Goal: Task Accomplishment & Management: Manage account settings

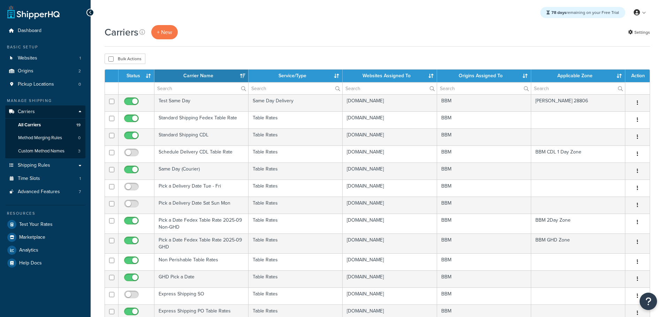
select select "15"
click at [132, 77] on th "Status" at bounding box center [136, 76] width 36 height 13
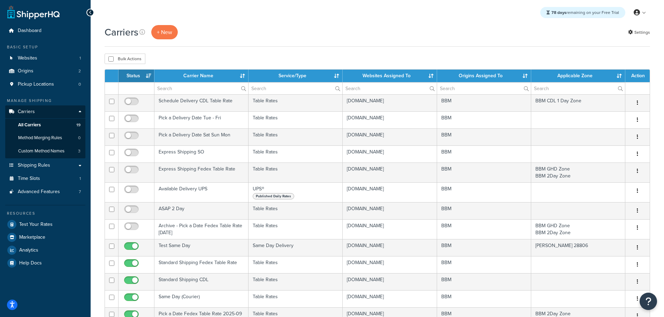
click at [132, 76] on th "Status" at bounding box center [136, 76] width 36 height 13
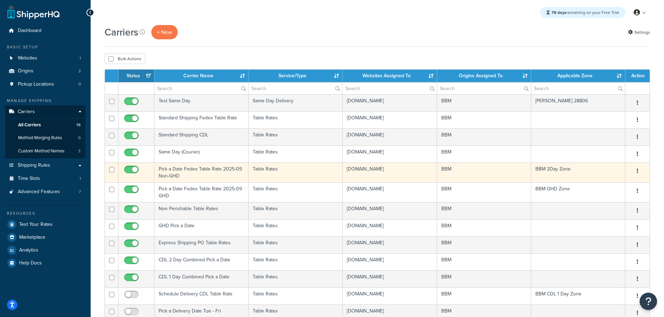
click at [176, 173] on td "Pick a Date Fedex Table Rate 2025-09 Non-GHD" at bounding box center [201, 173] width 94 height 20
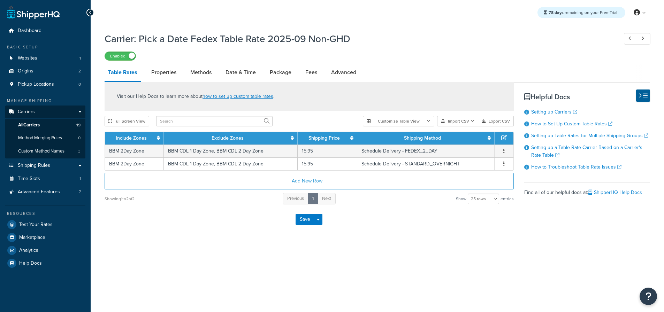
select select "25"
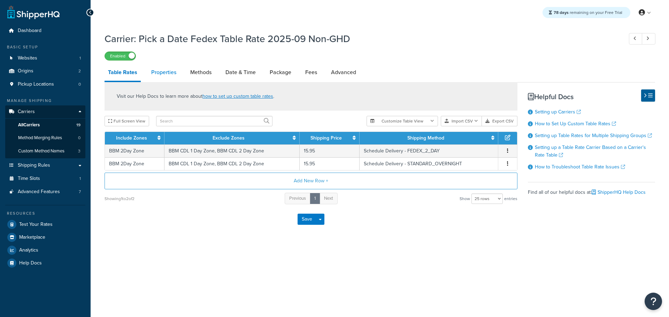
click at [172, 72] on link "Properties" at bounding box center [164, 72] width 32 height 17
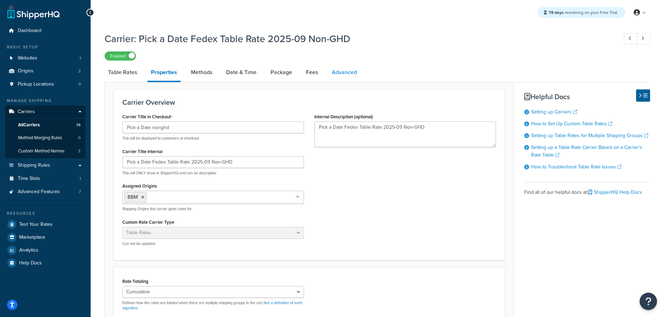
click at [344, 74] on link "Advanced" at bounding box center [344, 72] width 32 height 17
select select "false"
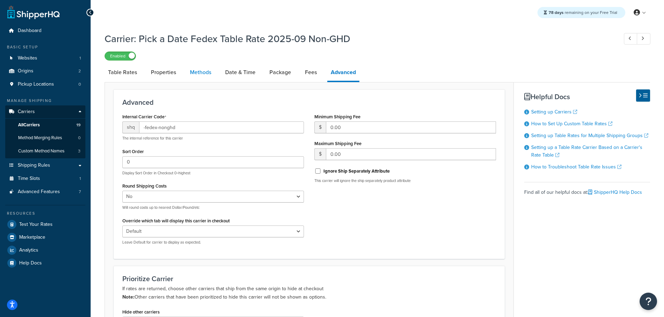
click at [203, 77] on link "Methods" at bounding box center [200, 72] width 28 height 17
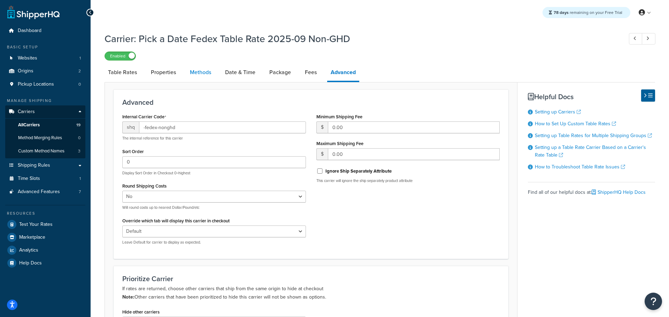
select select "25"
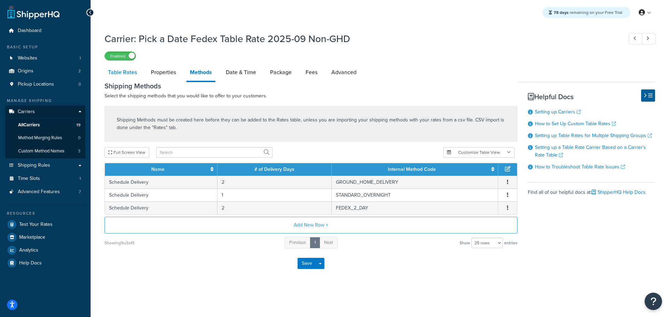
click at [125, 77] on link "Table Rates" at bounding box center [122, 72] width 36 height 17
select select "25"
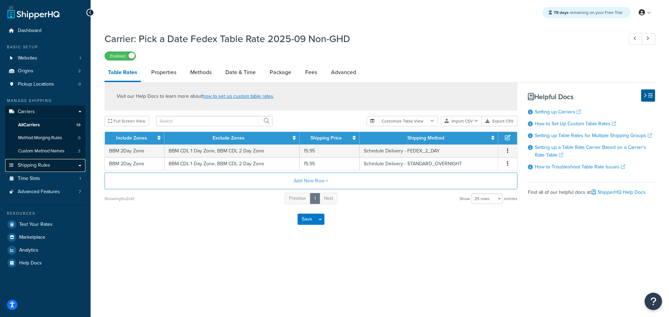
click at [51, 167] on link "Shipping Rules" at bounding box center [45, 165] width 80 height 13
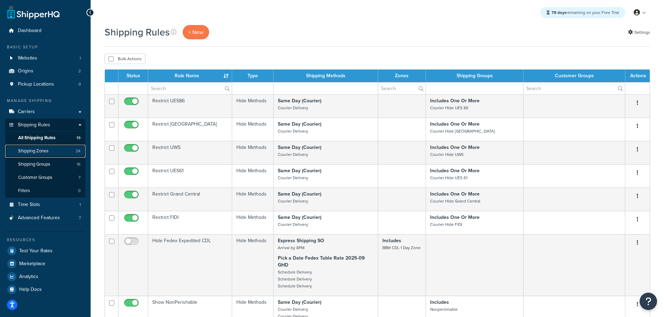
click at [44, 149] on span "Shipping Zones" at bounding box center [33, 151] width 30 height 6
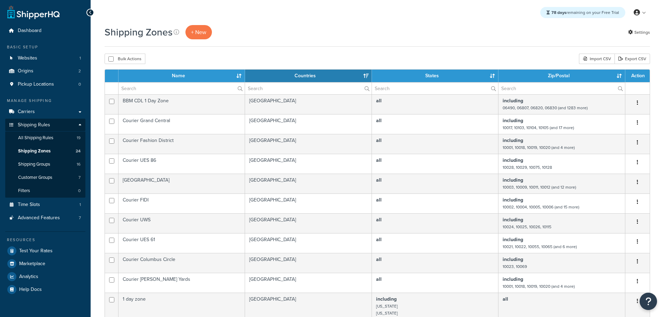
select select "15"
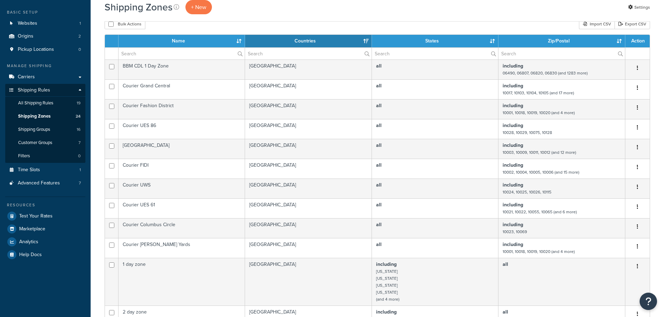
click at [182, 40] on th "Name" at bounding box center [181, 41] width 126 height 13
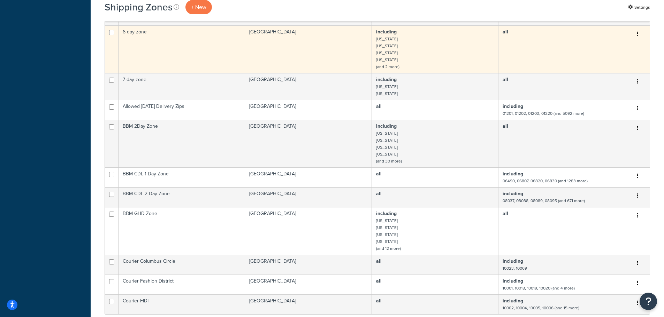
scroll to position [313, 0]
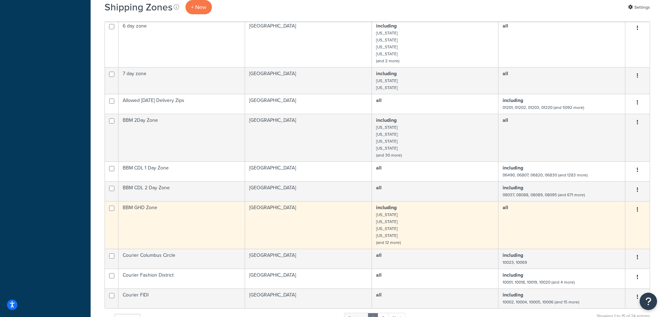
click at [153, 209] on td "BBM GHD Zone" at bounding box center [181, 225] width 126 height 48
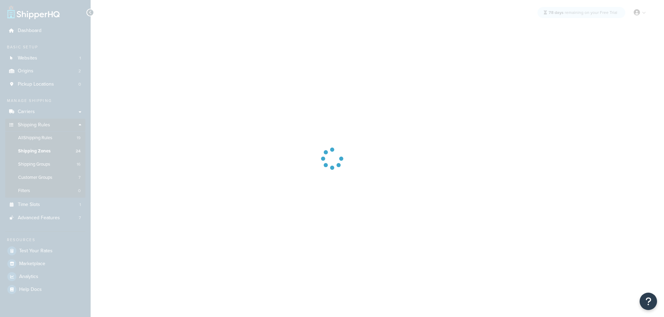
select select "including"
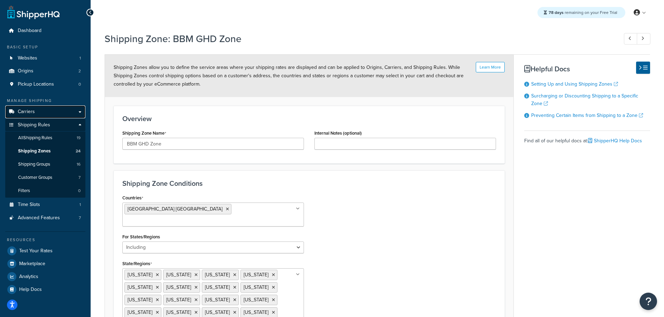
click at [28, 110] on span "Carriers" at bounding box center [26, 112] width 17 height 6
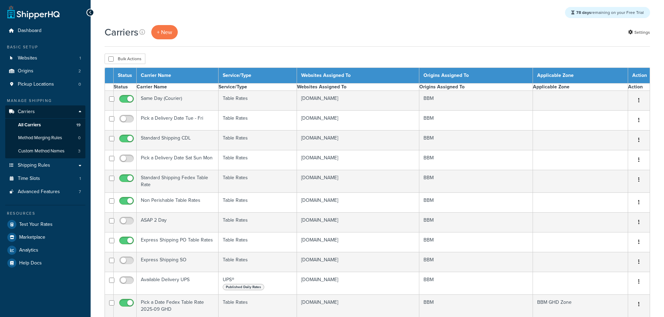
select select "15"
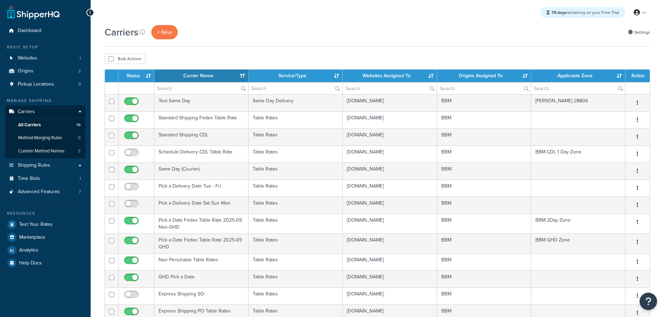
click at [136, 74] on th "Status" at bounding box center [136, 76] width 36 height 13
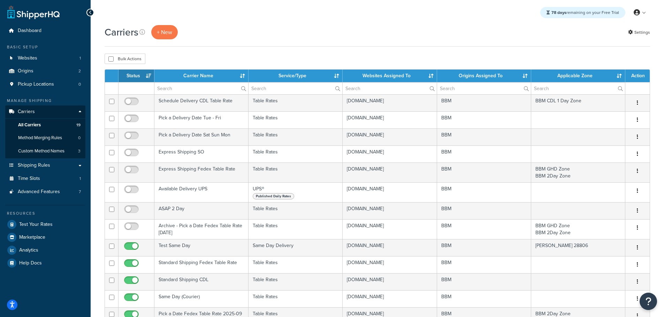
click at [136, 76] on th "Status" at bounding box center [136, 76] width 36 height 13
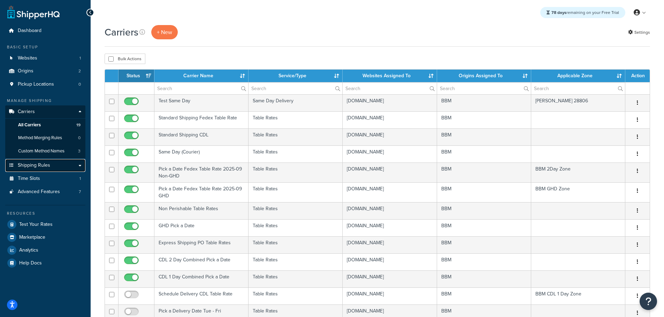
click at [43, 163] on span "Shipping Rules" at bounding box center [34, 166] width 32 height 6
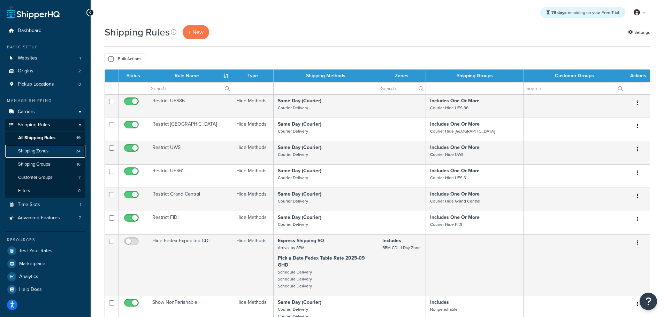
click at [46, 147] on link "Shipping Zones 24" at bounding box center [45, 151] width 80 height 13
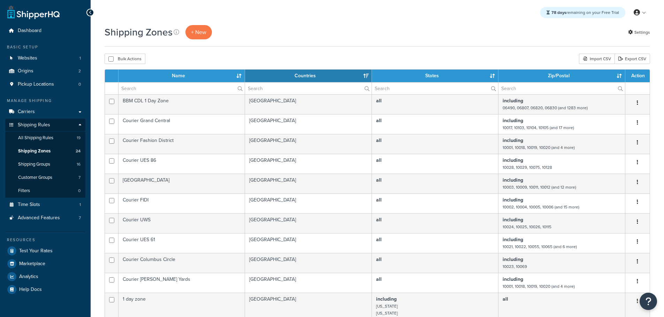
select select "15"
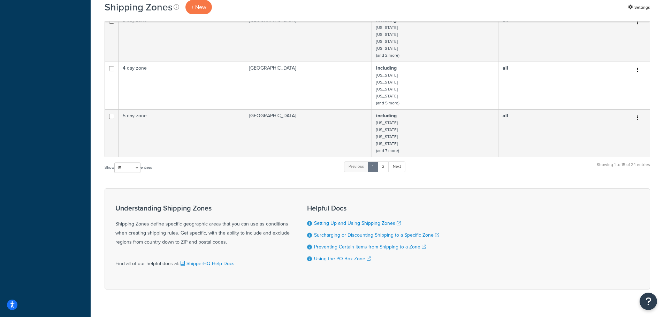
scroll to position [383, 0]
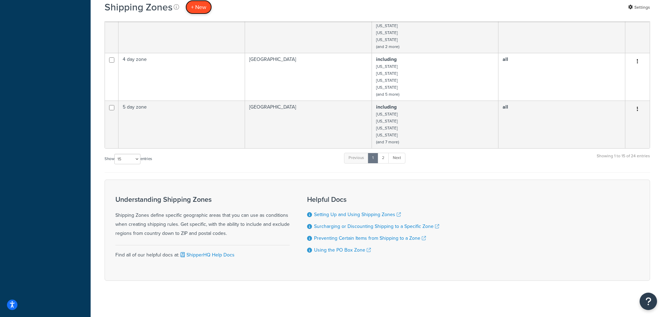
click at [205, 6] on span "+ New" at bounding box center [198, 7] width 15 height 8
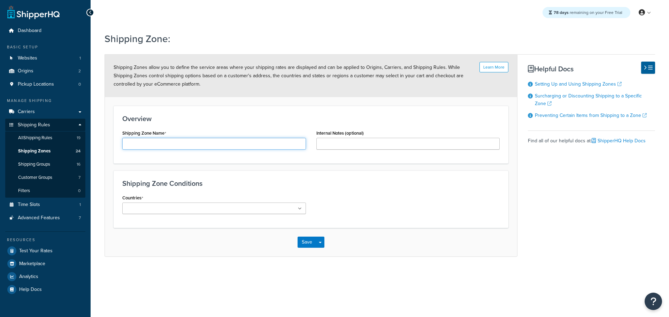
click at [150, 148] on input "Shipping Zone Name" at bounding box center [214, 144] width 184 height 12
type input "BBM GHD 1 Day Zone"
click at [209, 208] on ul at bounding box center [214, 208] width 184 height 11
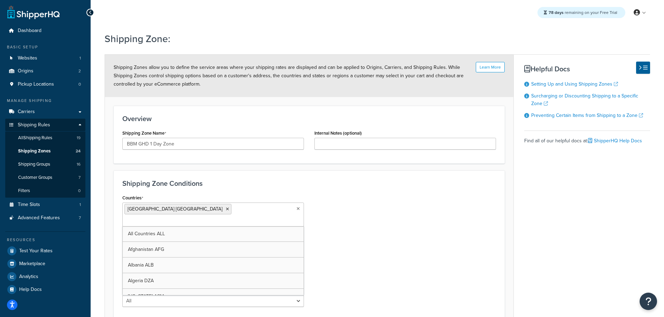
click at [371, 230] on div "Countries United States USA All Countries ALL Afghanistan AFG Albania ALB Alger…" at bounding box center [309, 252] width 384 height 119
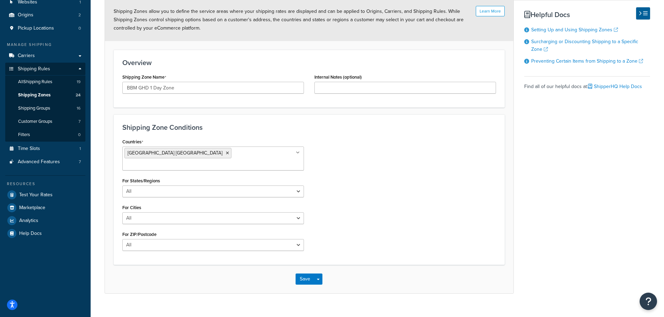
scroll to position [57, 0]
drag, startPoint x: 149, startPoint y: 231, endPoint x: 144, endPoint y: 240, distance: 10.5
click at [149, 239] on select "All Including Excluding" at bounding box center [212, 245] width 181 height 12
select select "including"
click at [122, 239] on select "All Including Excluding" at bounding box center [212, 245] width 181 height 12
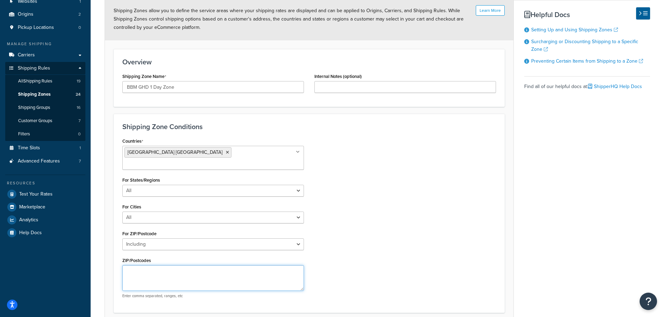
click at [151, 265] on textarea "ZIP/Postcodes" at bounding box center [212, 278] width 181 height 26
paste textarea "01001,01002,01003,01004,01005,01007,01008,01009,01010,01011,01012,01013,01014,0…"
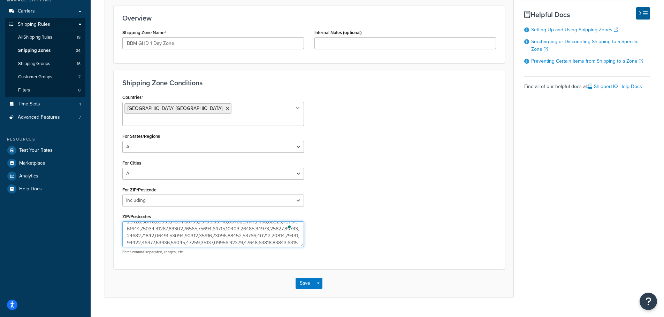
scroll to position [106, 0]
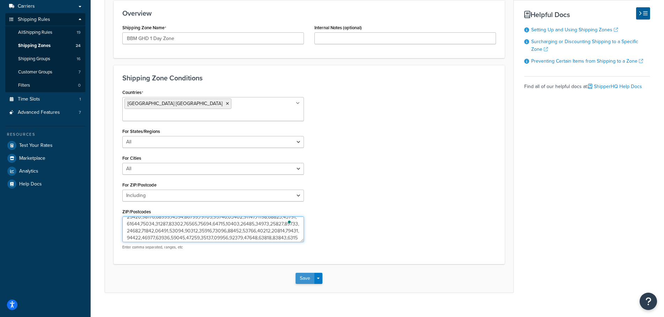
type textarea "01001,01002,01003,01004,01005,01007,01008,01009,01010,01011,01012,01013,01014,0…"
click at [298, 273] on button "Save" at bounding box center [304, 278] width 19 height 11
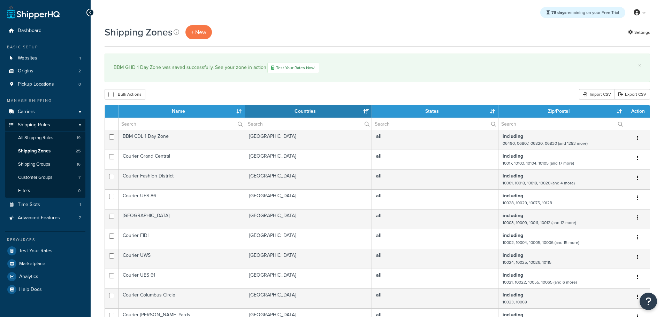
select select "15"
click at [201, 34] on span "+ New" at bounding box center [198, 32] width 15 height 8
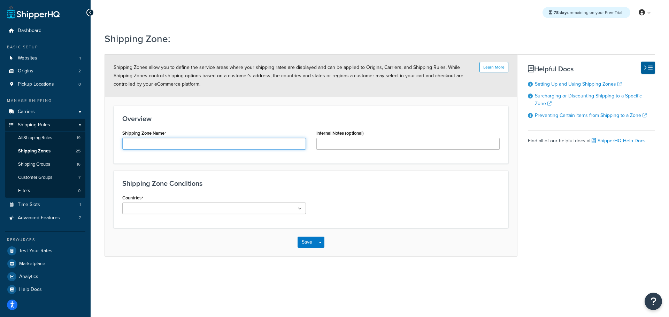
click at [201, 144] on input "Shipping Zone Name" at bounding box center [214, 144] width 184 height 12
type input "BBM GHD 2 Day Zone"
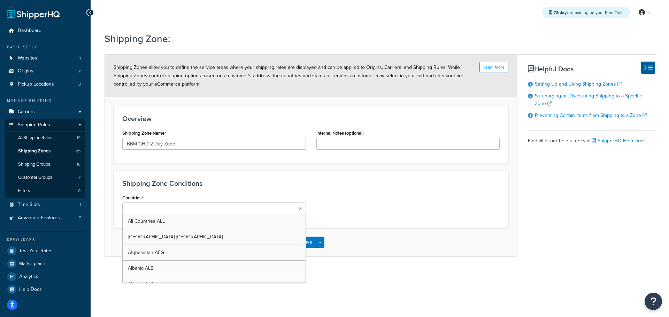
click at [233, 207] on ul at bounding box center [214, 208] width 184 height 11
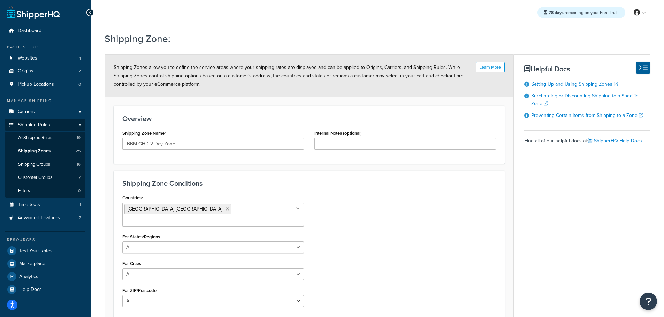
click at [381, 225] on div "Countries United States USA All Countries ALL Afghanistan AFG Albania ALB Alger…" at bounding box center [309, 252] width 384 height 119
click at [185, 295] on select "All Including Excluding" at bounding box center [212, 301] width 181 height 12
select select "including"
click at [122, 295] on select "All Including Excluding" at bounding box center [212, 301] width 181 height 12
drag, startPoint x: 390, startPoint y: 263, endPoint x: 385, endPoint y: 262, distance: 5.6
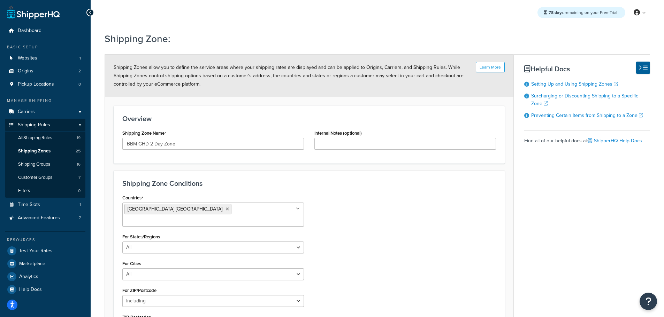
click at [390, 262] on div "Countries United States USA All Countries ALL Afghanistan AFG Albania ALB Alger…" at bounding box center [309, 277] width 384 height 168
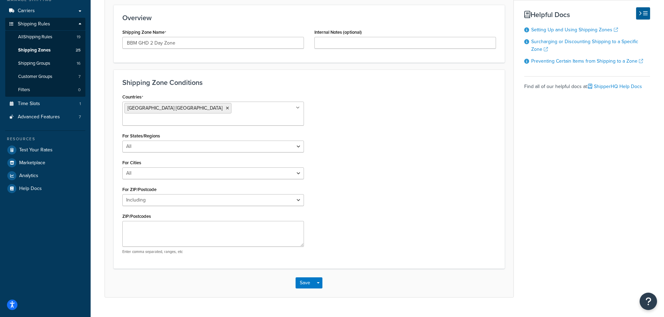
scroll to position [104, 0]
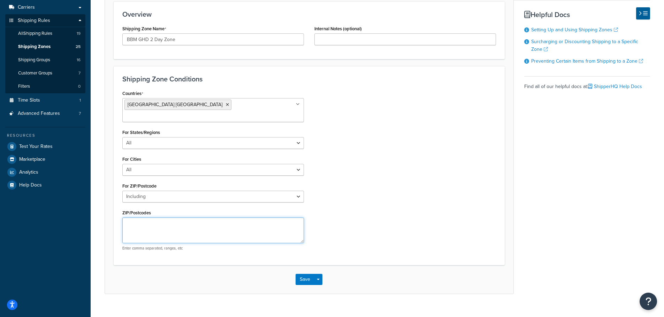
click at [150, 219] on textarea "ZIP/Postcodes" at bounding box center [212, 231] width 181 height 26
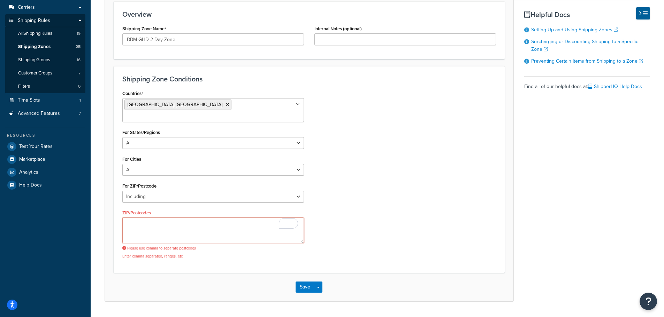
paste textarea "02535,02539,02552,02554,02557,02564,02568,02573,02575,02584,03000,03001,03002,0…"
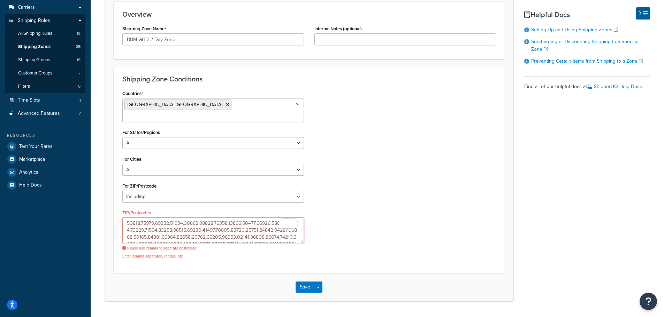
scroll to position [2785, 0]
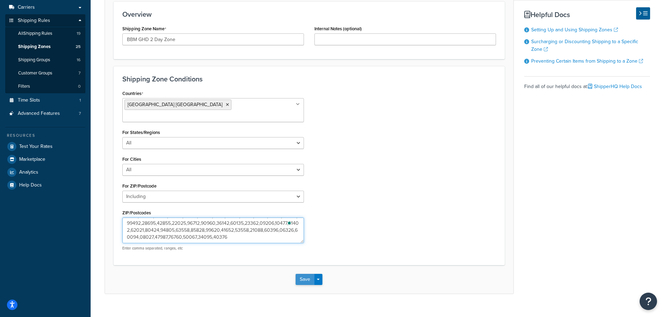
type textarea "02535,02539,02552,02554,02557,02564,02568,02573,02575,02584,03000,03001,03002,0…"
click at [306, 274] on button "Save" at bounding box center [304, 279] width 19 height 11
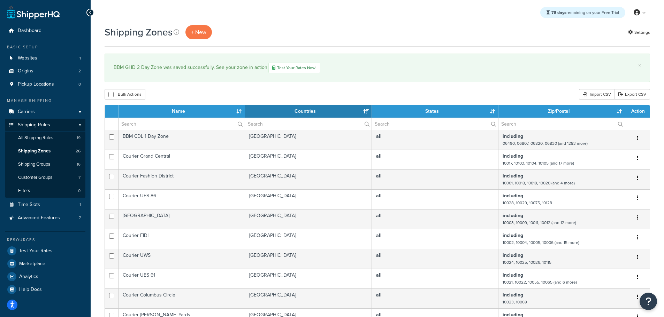
select select "15"
click at [36, 113] on link "Carriers" at bounding box center [45, 112] width 80 height 13
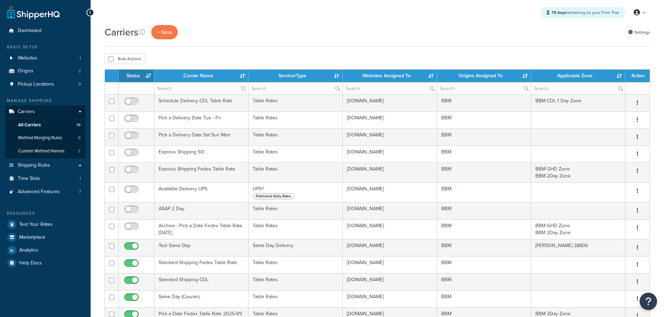
select select "15"
click at [130, 72] on th "Status" at bounding box center [136, 76] width 36 height 13
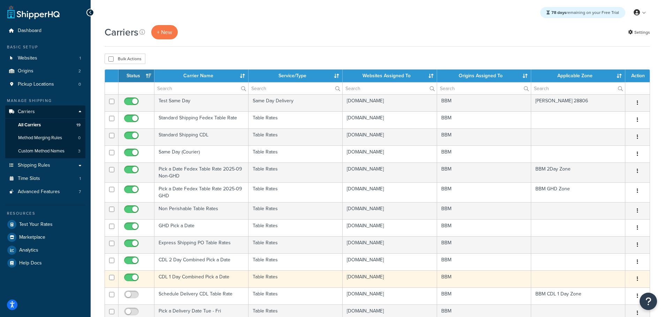
click at [186, 277] on td "CDL 1 Day Combined Pick a Date" at bounding box center [201, 279] width 94 height 17
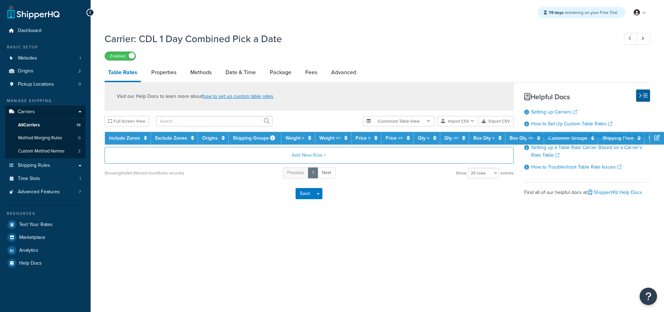
select select "25"
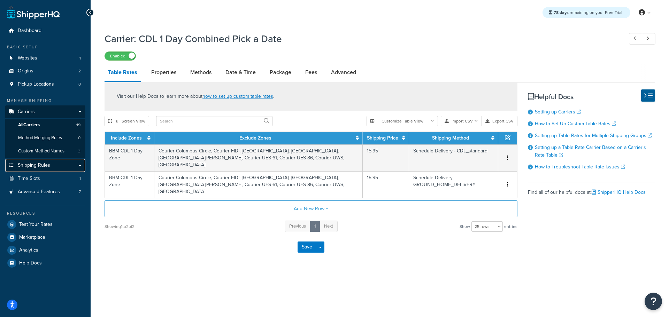
click at [45, 164] on span "Shipping Rules" at bounding box center [34, 166] width 32 height 6
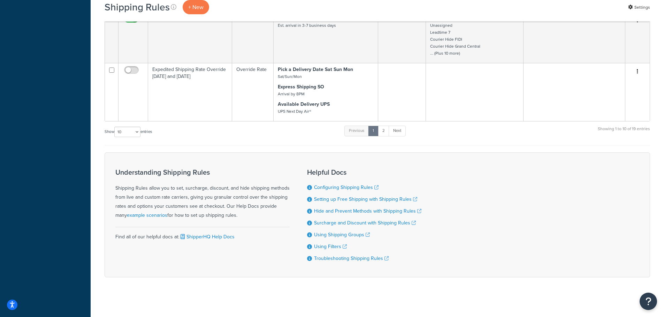
scroll to position [355, 0]
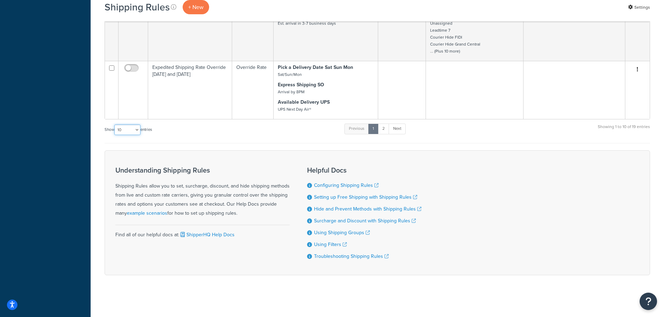
click at [134, 130] on select "10 15 25 50 100 1000" at bounding box center [127, 130] width 26 height 10
select select "50"
click at [115, 125] on select "10 15 25 50 100 1000" at bounding box center [127, 130] width 26 height 10
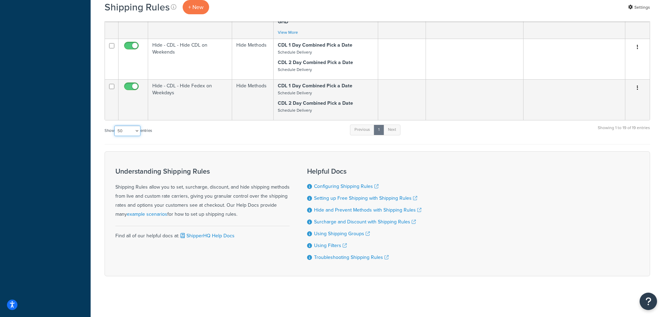
scroll to position [847, 0]
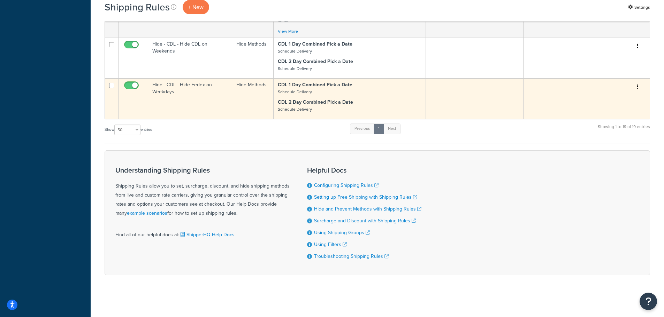
click at [165, 93] on td "Hide - CDL - Hide Fedex on Weekdays" at bounding box center [190, 98] width 84 height 41
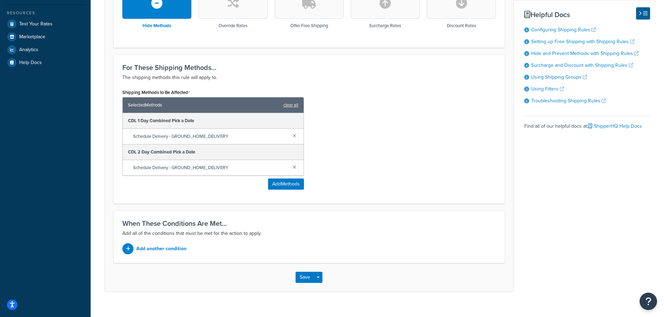
scroll to position [237, 0]
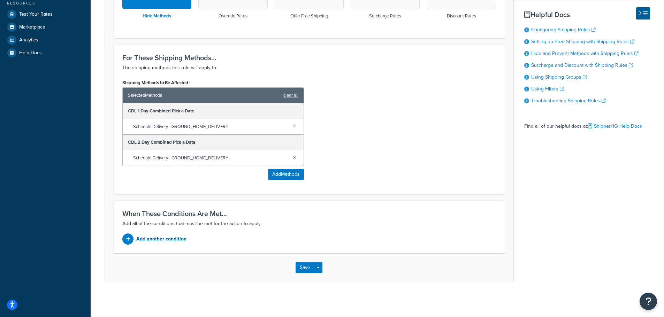
click at [168, 236] on p "Add another condition" at bounding box center [161, 239] width 50 height 10
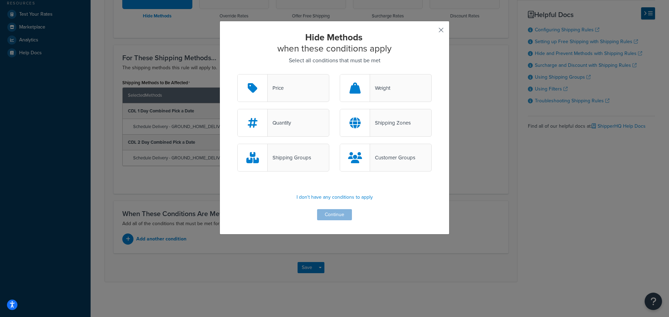
click at [432, 32] on button "button" at bounding box center [431, 33] width 2 height 2
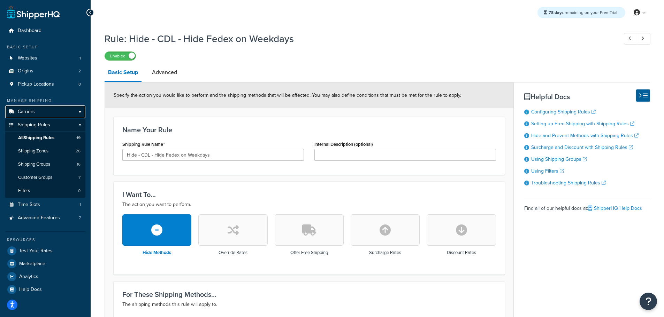
click at [36, 111] on link "Carriers" at bounding box center [45, 112] width 80 height 13
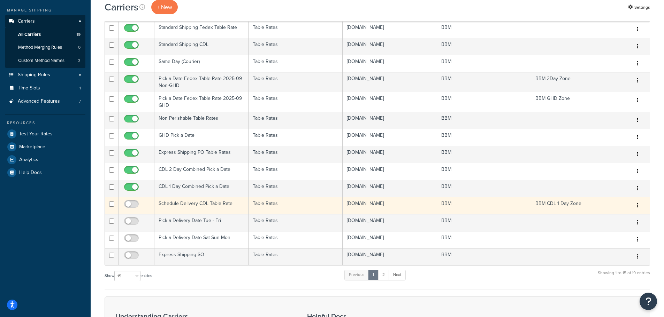
scroll to position [139, 0]
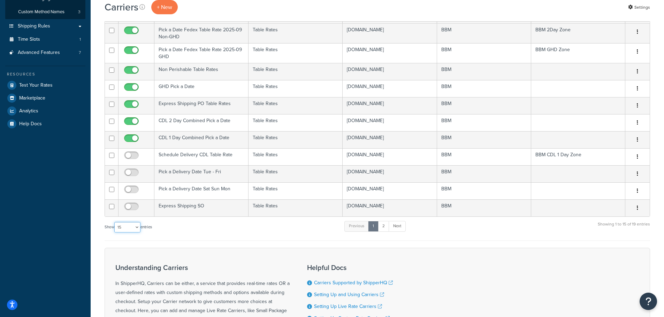
click at [135, 230] on select "10 15 25 50 100" at bounding box center [127, 227] width 26 height 10
select select "25"
click at [115, 233] on select "10 15 25 50 100" at bounding box center [127, 227] width 26 height 10
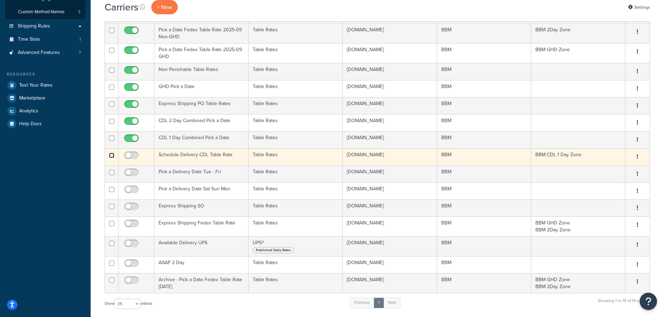
click at [113, 157] on input "checkbox" at bounding box center [111, 155] width 5 height 5
checkbox input "true"
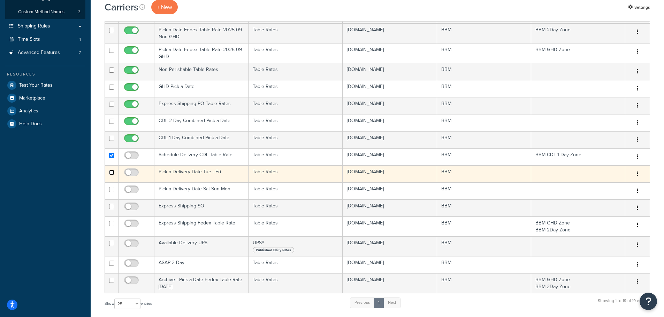
click at [113, 173] on input "checkbox" at bounding box center [111, 172] width 5 height 5
checkbox input "true"
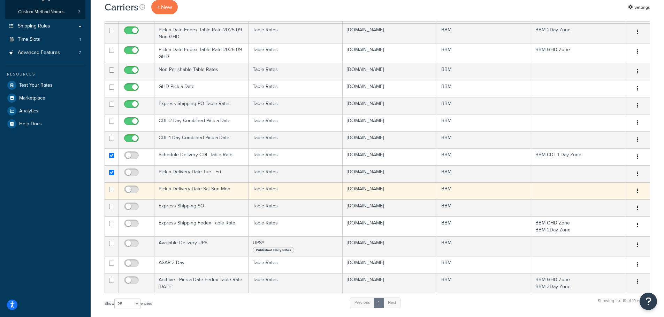
click at [112, 193] on td at bounding box center [112, 191] width 14 height 17
click at [111, 189] on input "checkbox" at bounding box center [111, 189] width 5 height 5
checkbox input "true"
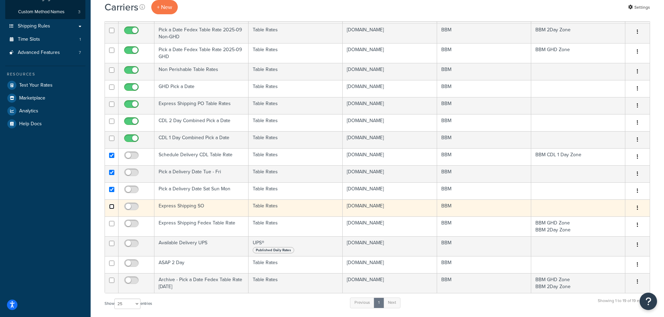
click at [114, 207] on input "checkbox" at bounding box center [111, 206] width 5 height 5
checkbox input "true"
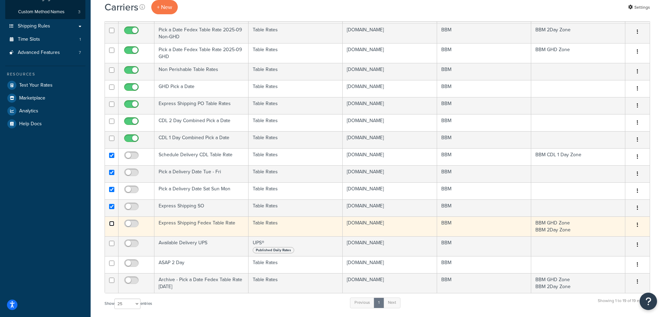
click at [110, 224] on input "checkbox" at bounding box center [111, 223] width 5 height 5
checkbox input "true"
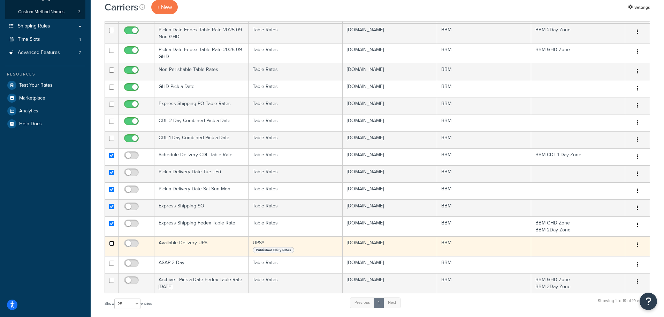
click at [110, 243] on input "checkbox" at bounding box center [111, 243] width 5 height 5
checkbox input "true"
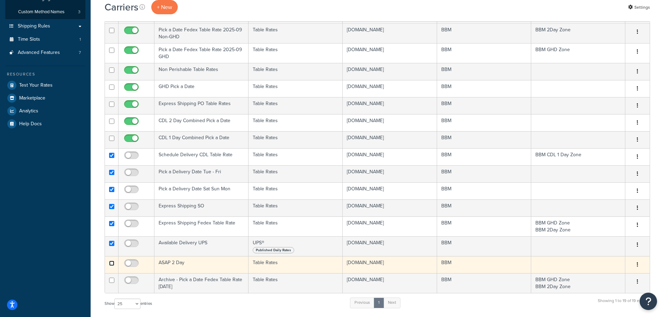
click at [113, 264] on input "checkbox" at bounding box center [111, 263] width 5 height 5
checkbox input "true"
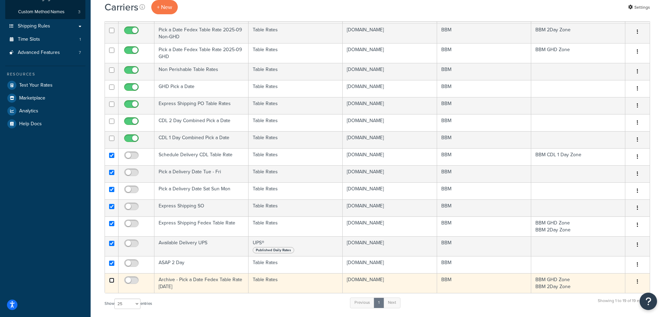
click at [110, 279] on input "checkbox" at bounding box center [111, 280] width 5 height 5
checkbox input "true"
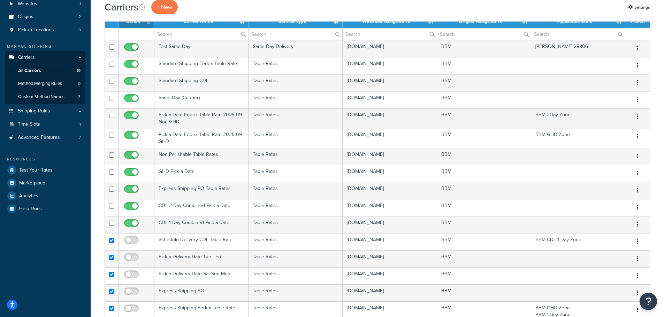
scroll to position [0, 0]
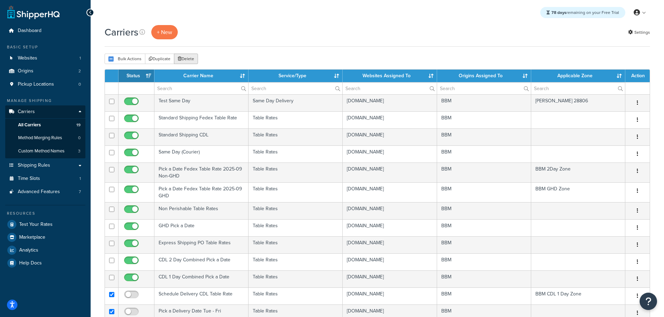
click at [185, 59] on button "Delete" at bounding box center [186, 59] width 24 height 10
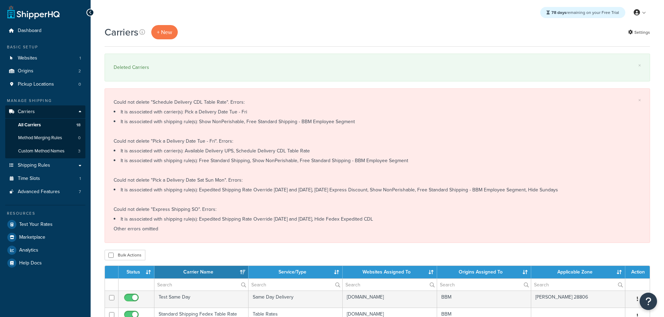
select select "15"
click at [38, 163] on span "Shipping Rules" at bounding box center [34, 166] width 32 height 6
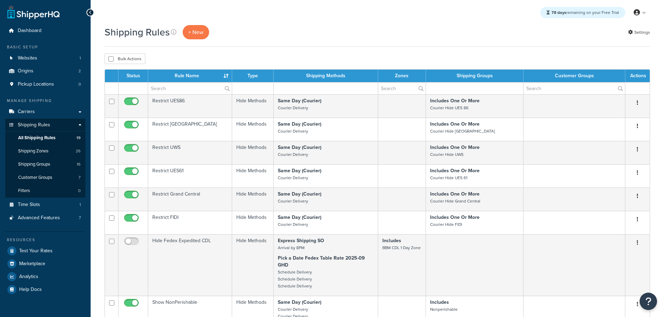
select select "50"
click at [29, 114] on span "Carriers" at bounding box center [26, 112] width 17 height 6
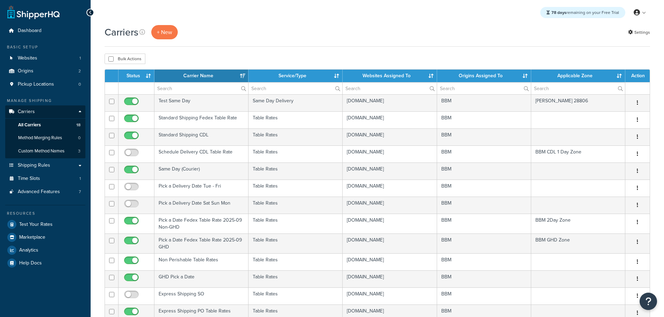
select select "15"
click at [49, 169] on link "Shipping Rules" at bounding box center [45, 165] width 80 height 13
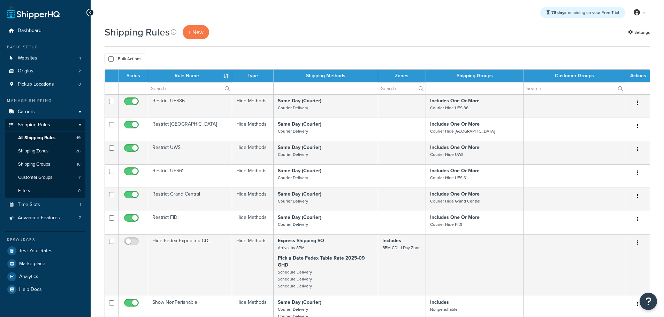
select select "50"
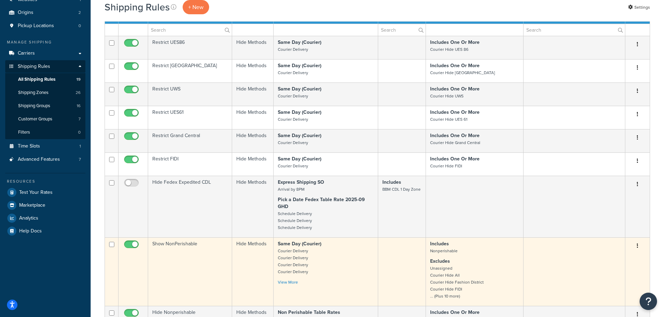
scroll to position [70, 0]
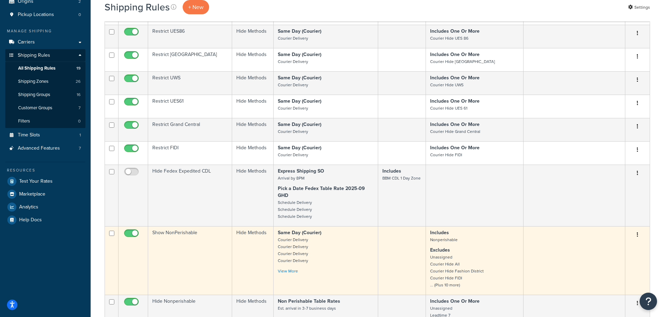
click at [173, 239] on td "Show NonPerishable" at bounding box center [190, 260] width 84 height 69
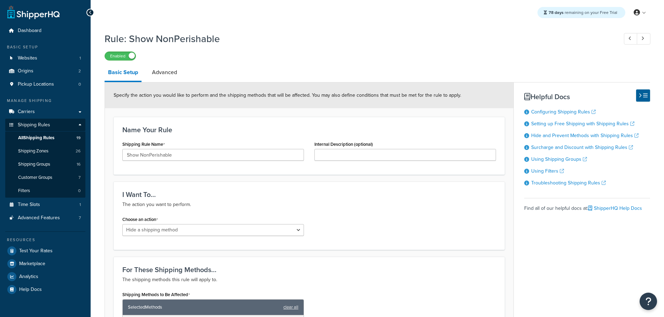
select select "HIDE"
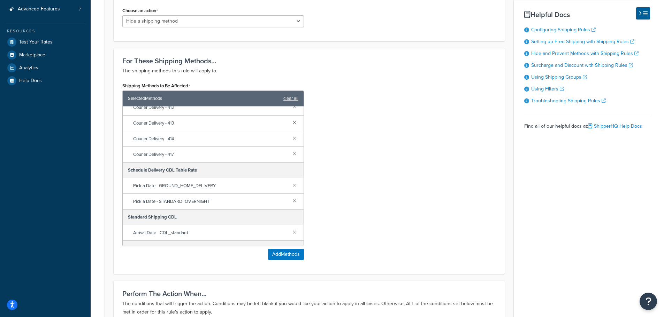
scroll to position [383, 0]
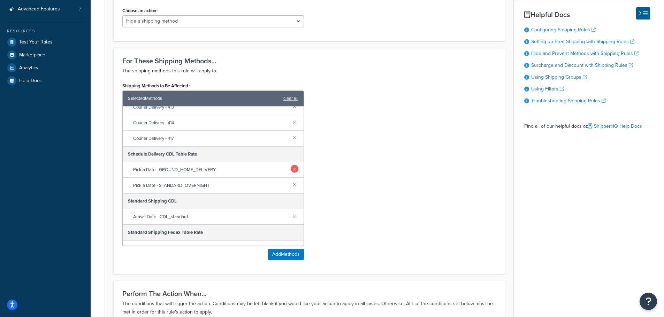
click at [291, 170] on link at bounding box center [294, 169] width 8 height 8
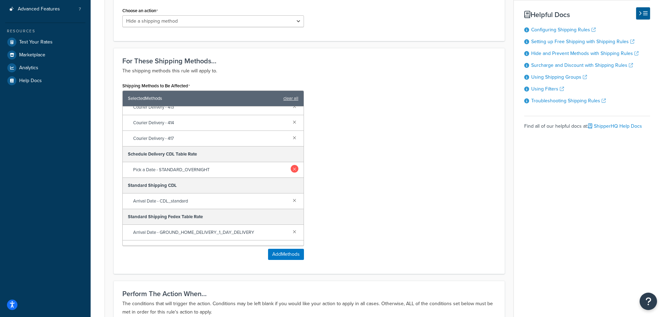
click at [290, 170] on link at bounding box center [294, 169] width 8 height 8
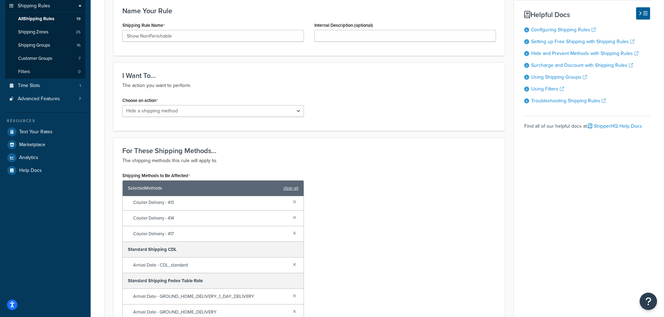
scroll to position [35, 0]
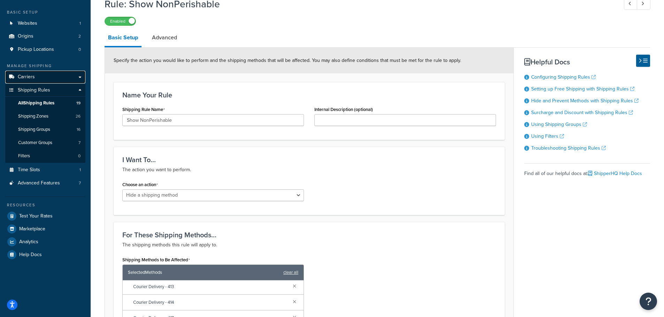
click at [33, 76] on span "Carriers" at bounding box center [26, 77] width 17 height 6
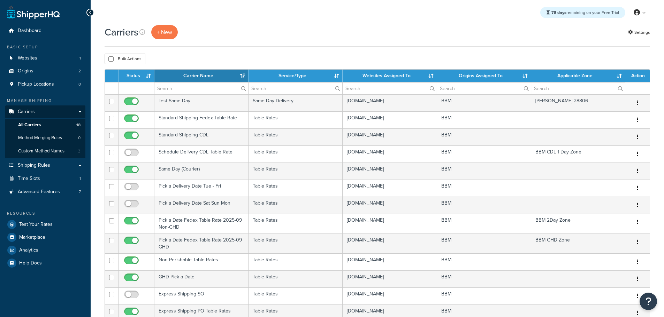
select select "15"
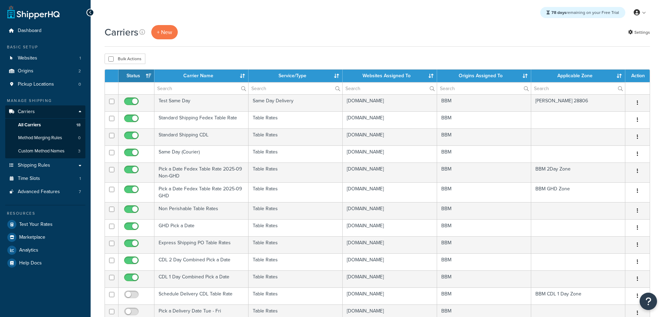
select select "15"
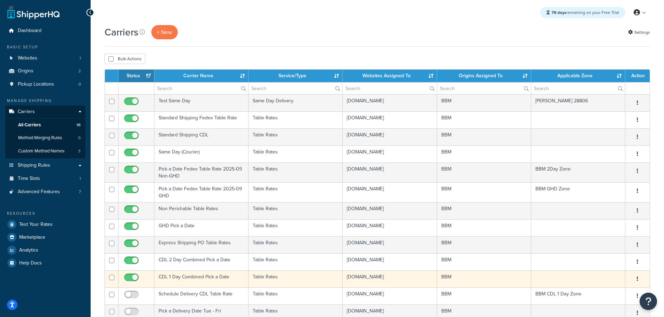
click at [183, 277] on td "CDL 1 Day Combined Pick a Date" at bounding box center [201, 279] width 94 height 17
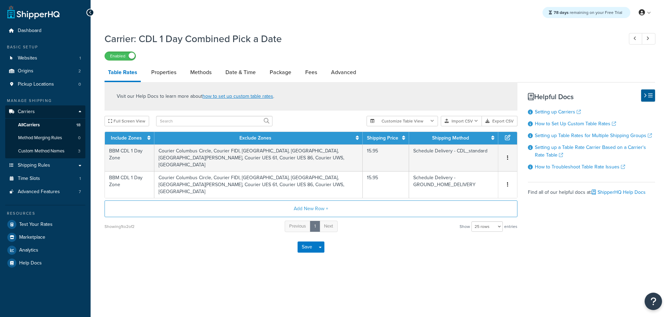
select select "25"
click at [204, 74] on link "Methods" at bounding box center [201, 72] width 28 height 17
select select "25"
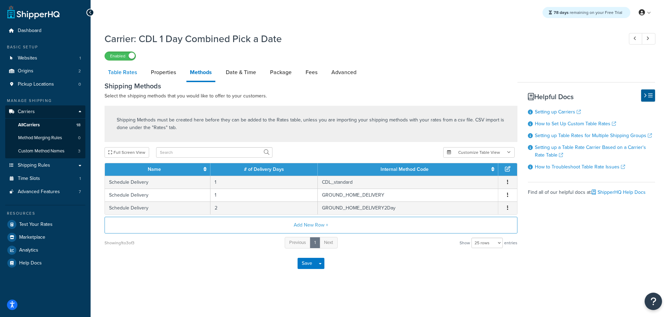
click at [131, 70] on link "Table Rates" at bounding box center [122, 72] width 36 height 17
select select "25"
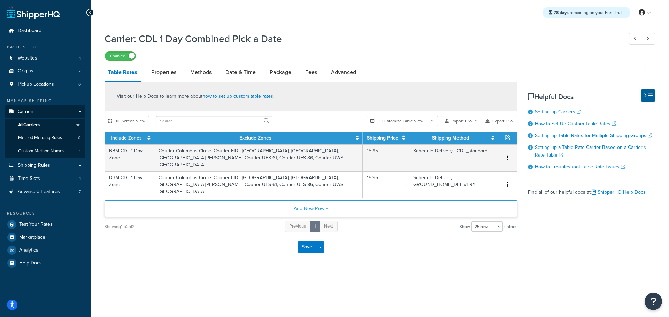
click at [297, 201] on button "Add New Row +" at bounding box center [310, 209] width 413 height 17
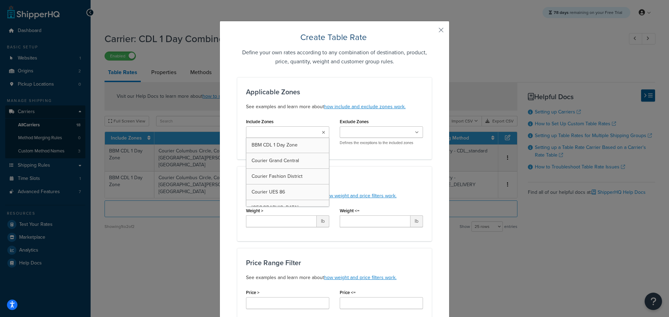
click at [322, 133] on icon at bounding box center [323, 133] width 3 height 4
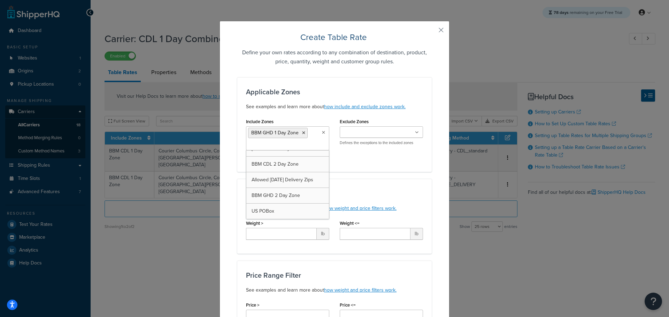
scroll to position [323, 0]
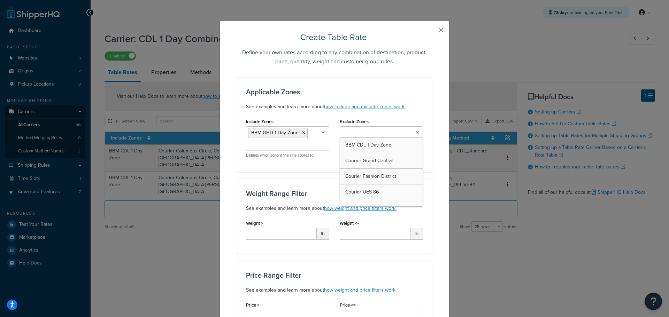
click at [416, 133] on icon at bounding box center [417, 133] width 3 height 4
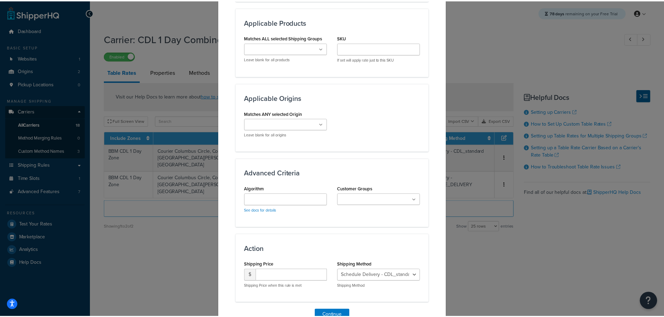
scroll to position [553, 0]
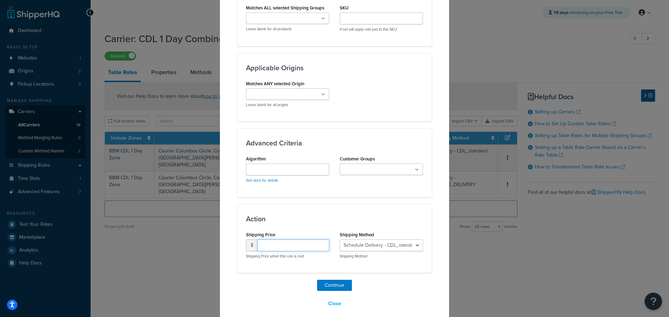
click at [282, 240] on input "number" at bounding box center [293, 246] width 72 height 12
type input "15.95"
click at [387, 233] on div "Shipping Method Schedule Delivery - CDL_standard Schedule Delivery - GROUND_HOM…" at bounding box center [381, 244] width 83 height 29
click at [387, 240] on select "Schedule Delivery - CDL_standard Schedule Delivery - GROUND_HOME_DELIVERY Sched…" at bounding box center [381, 246] width 83 height 12
select select "183754"
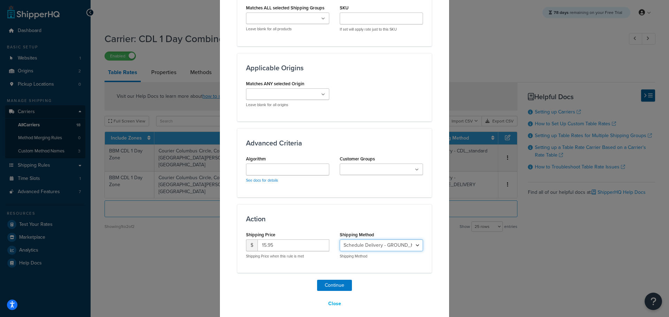
click at [340, 240] on select "Schedule Delivery - CDL_standard Schedule Delivery - GROUND_HOME_DELIVERY Sched…" at bounding box center [381, 246] width 83 height 12
click at [332, 280] on button "Continue" at bounding box center [334, 285] width 35 height 11
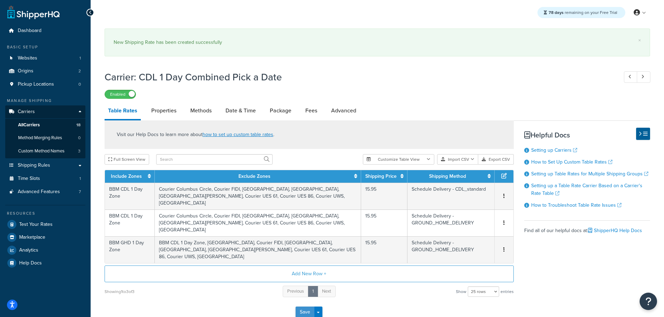
click at [303, 307] on button "Save" at bounding box center [304, 312] width 19 height 11
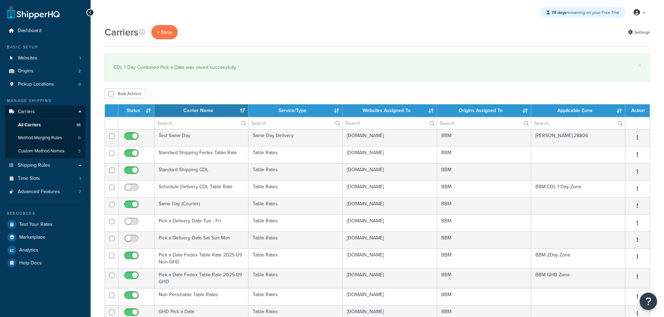
select select "15"
click at [40, 166] on span "Shipping Rules" at bounding box center [34, 166] width 32 height 6
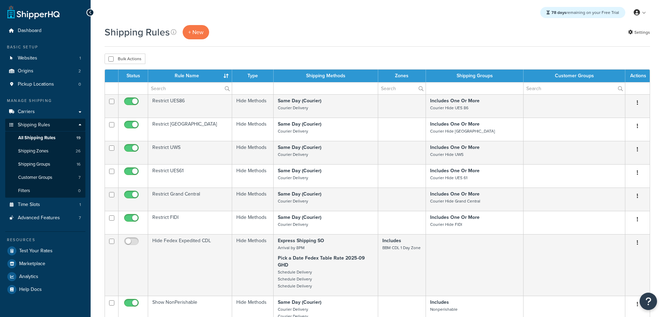
select select "50"
click at [134, 74] on th "Status" at bounding box center [133, 76] width 30 height 13
click at [134, 73] on th "Status" at bounding box center [133, 76] width 30 height 13
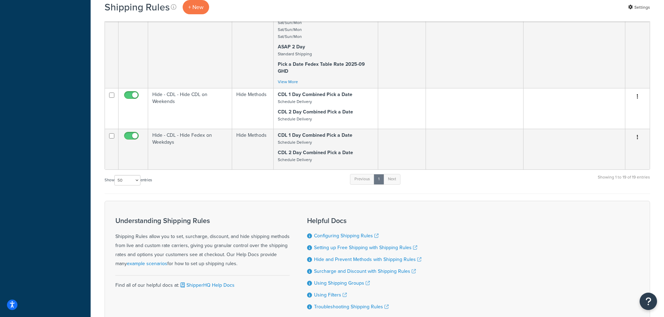
scroll to position [847, 0]
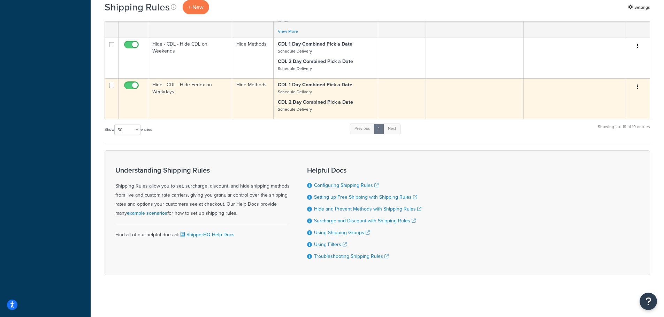
click at [175, 89] on td "Hide - CDL - Hide Fedex on Weekdays" at bounding box center [190, 98] width 84 height 41
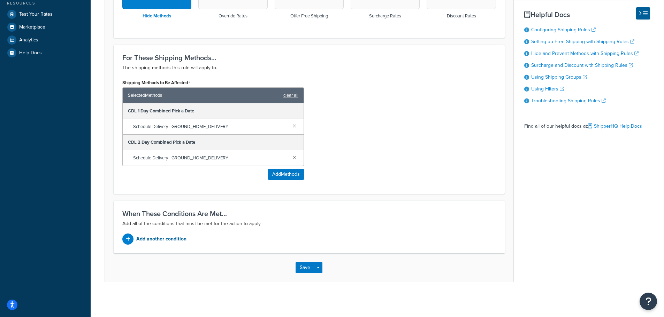
click at [162, 240] on p "Add another condition" at bounding box center [161, 239] width 50 height 10
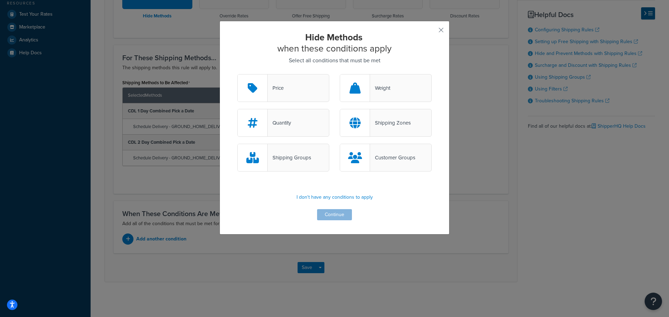
click at [377, 119] on div "Shipping Zones" at bounding box center [390, 123] width 41 height 10
click at [387, 127] on div "Shipping Zones" at bounding box center [390, 123] width 41 height 10
click at [0, 0] on input "Shipping Zones" at bounding box center [0, 0] width 0 height 0
click at [340, 218] on button "Continue" at bounding box center [334, 214] width 35 height 11
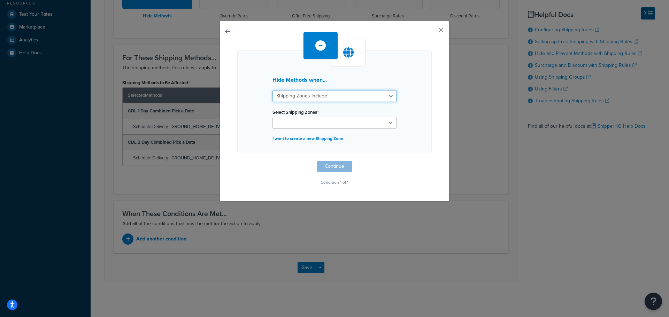
click at [311, 99] on select "Shipping Zones Include Shipping Zones Do Not Include" at bounding box center [334, 96] width 124 height 12
select select "exclude"
click at [272, 90] on select "Shipping Zones Include Shipping Zones Do Not Include" at bounding box center [334, 96] width 124 height 12
click at [310, 121] on input "Select Shipping Zones" at bounding box center [305, 123] width 62 height 8
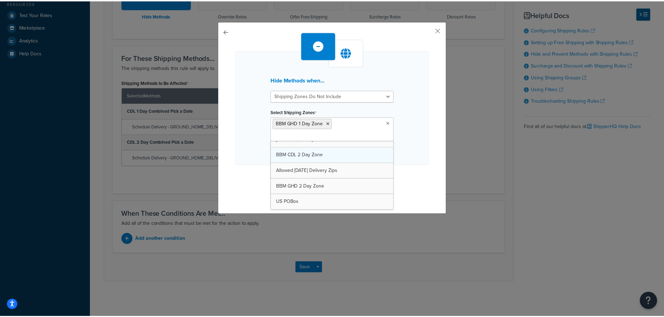
scroll to position [323, 0]
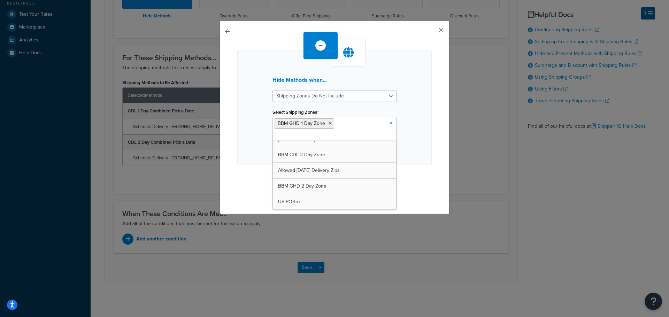
click at [417, 141] on div "Hide Methods when... Shipping Zones Include Shipping Zones Do Not Include Selec…" at bounding box center [334, 108] width 194 height 115
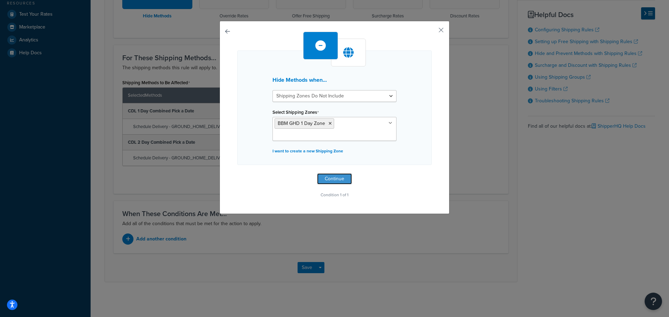
click at [325, 177] on button "Continue" at bounding box center [334, 178] width 35 height 11
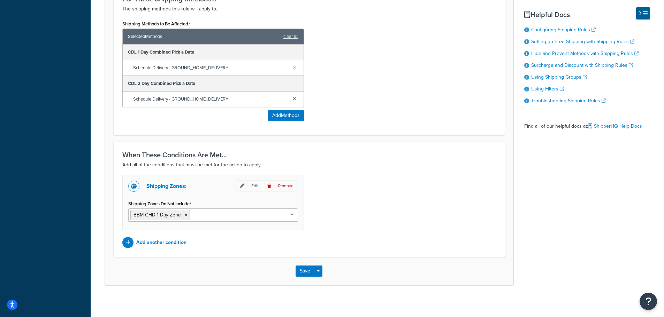
scroll to position [299, 0]
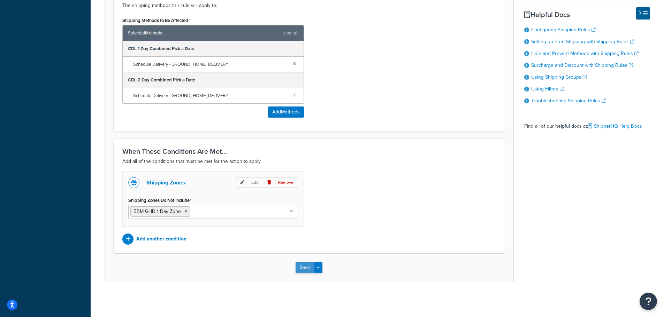
click at [305, 267] on button "Save" at bounding box center [304, 267] width 19 height 11
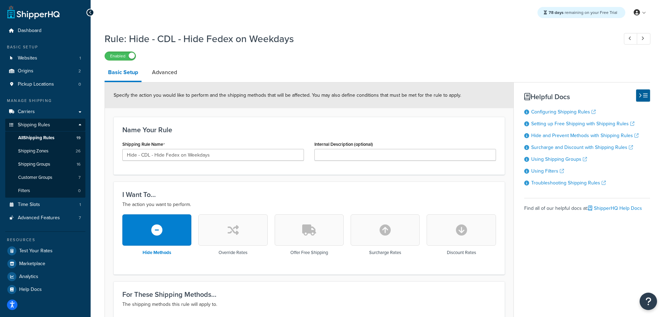
scroll to position [46, 0]
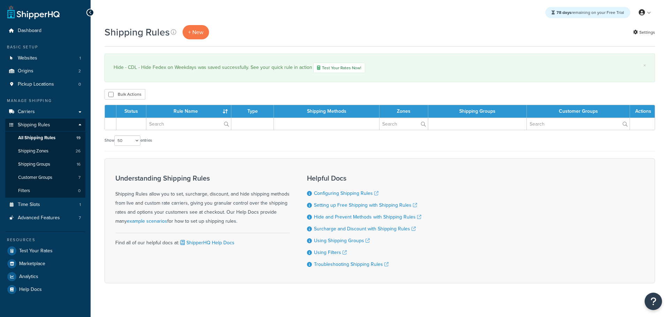
select select "50"
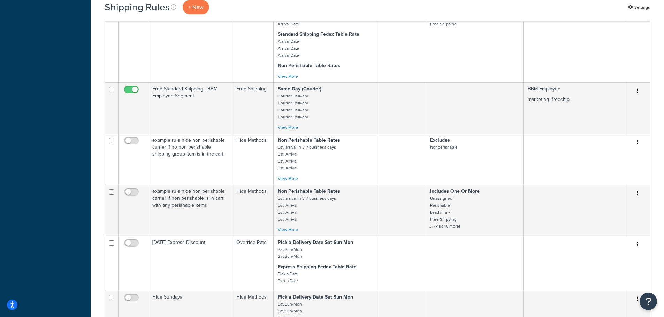
scroll to position [883, 0]
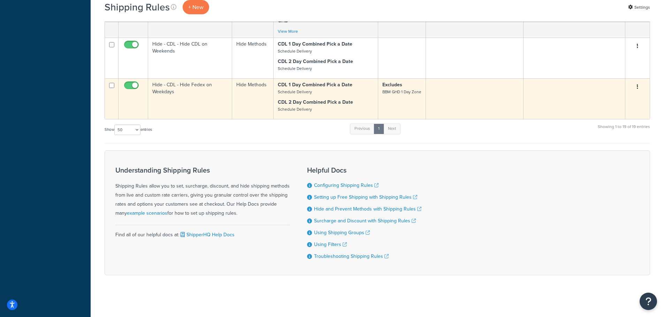
click at [165, 87] on td "Hide - CDL - Hide Fedex on Weekdays" at bounding box center [190, 98] width 84 height 41
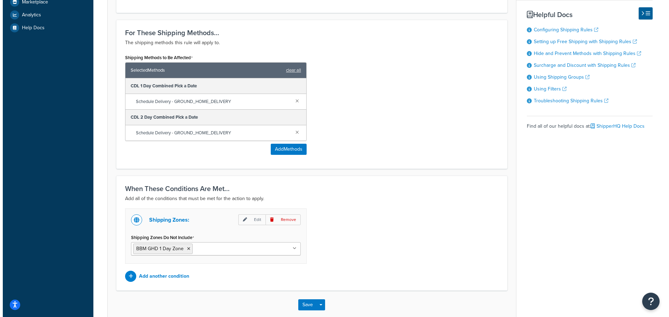
scroll to position [279, 0]
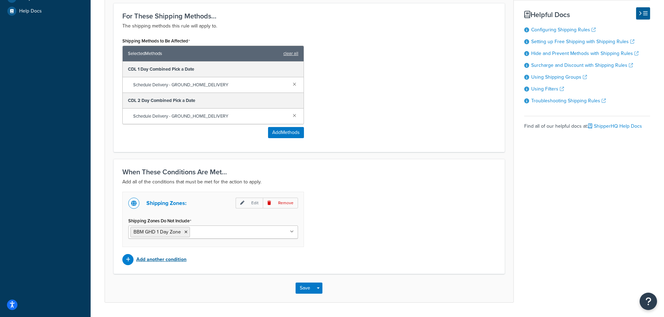
click at [162, 261] on p "Add another condition" at bounding box center [161, 260] width 50 height 10
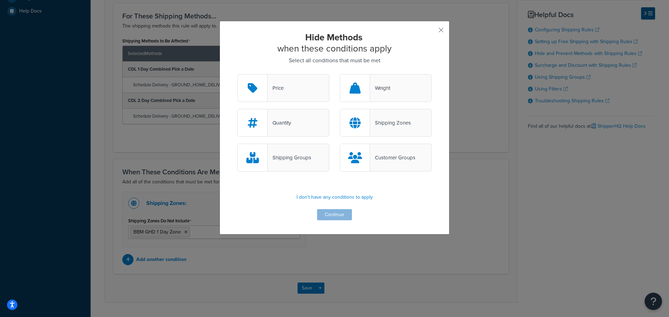
click at [383, 122] on div "Shipping Zones" at bounding box center [390, 123] width 41 height 10
click at [0, 0] on input "Shipping Zones" at bounding box center [0, 0] width 0 height 0
click at [334, 210] on button "Continue" at bounding box center [334, 214] width 35 height 11
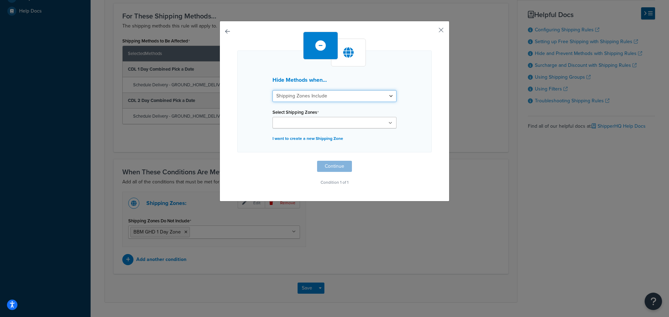
click at [326, 96] on select "Shipping Zones Include Shipping Zones Do Not Include" at bounding box center [334, 96] width 124 height 12
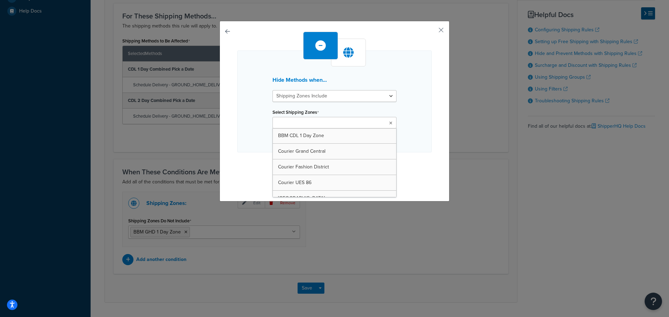
click at [380, 124] on ul at bounding box center [334, 122] width 124 height 11
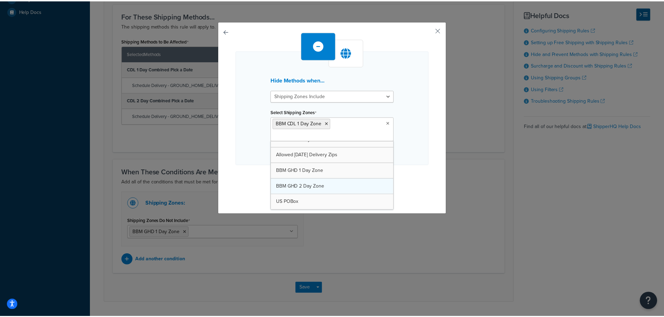
scroll to position [288, 0]
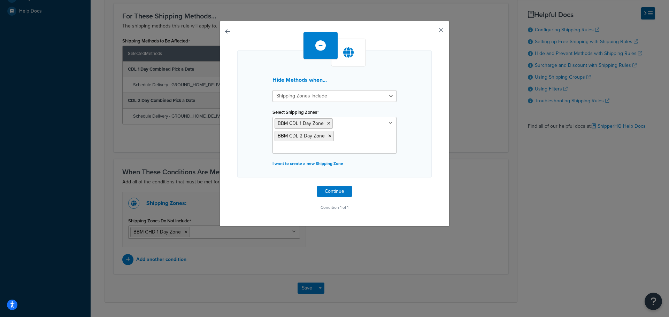
click at [417, 155] on div "Hide Methods when... Shipping Zones Include Shipping Zones Do Not Include Selec…" at bounding box center [334, 114] width 194 height 127
click at [339, 193] on button "Continue" at bounding box center [334, 191] width 35 height 11
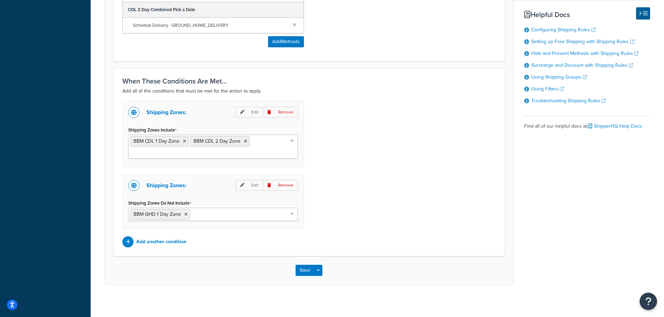
scroll to position [372, 0]
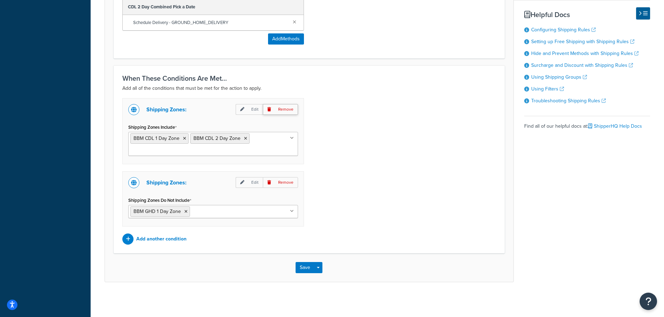
click at [293, 109] on p "Remove" at bounding box center [280, 109] width 35 height 11
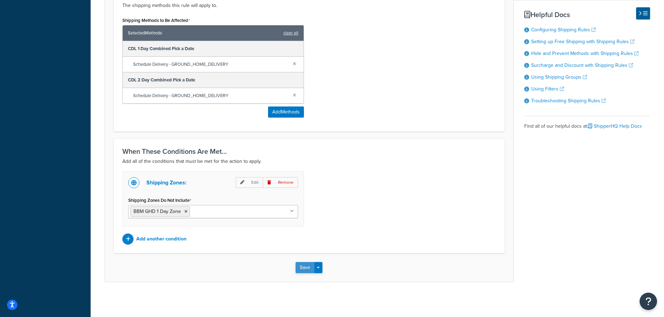
click at [308, 266] on button "Save" at bounding box center [304, 267] width 19 height 11
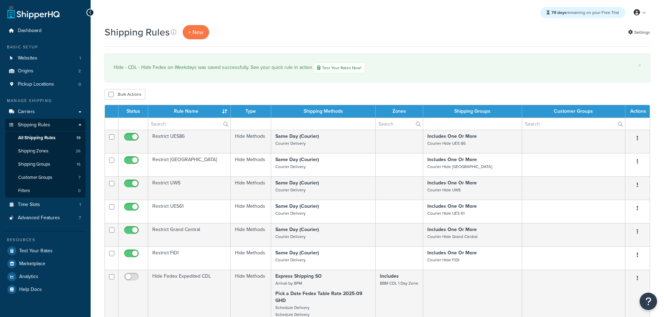
select select "50"
click at [22, 109] on span "Carriers" at bounding box center [26, 112] width 17 height 6
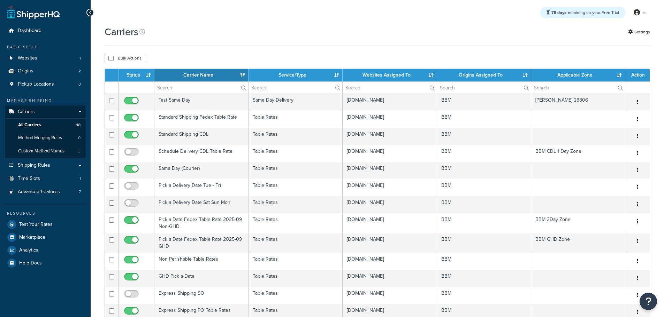
select select "15"
click at [137, 74] on th "Status" at bounding box center [136, 75] width 36 height 13
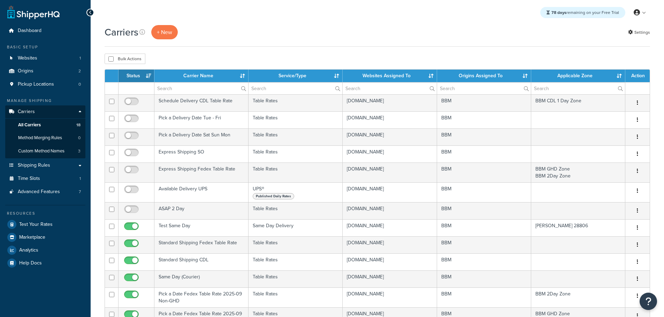
click at [137, 75] on th "Status" at bounding box center [136, 76] width 36 height 13
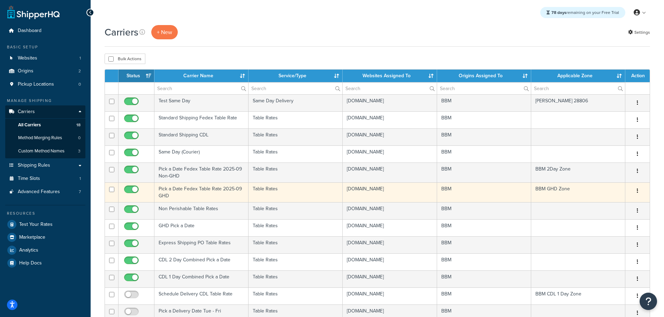
click at [191, 190] on td "Pick a Date Fedex Table Rate 2025-09 GHD" at bounding box center [201, 193] width 94 height 20
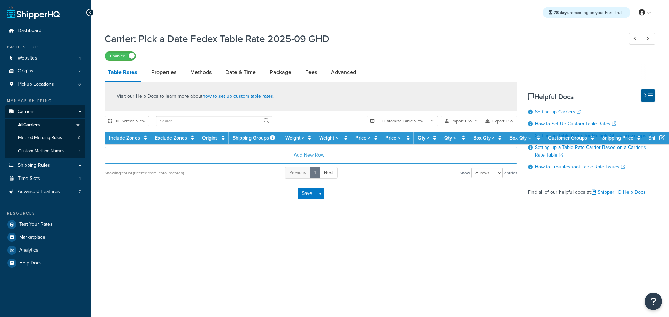
select select "25"
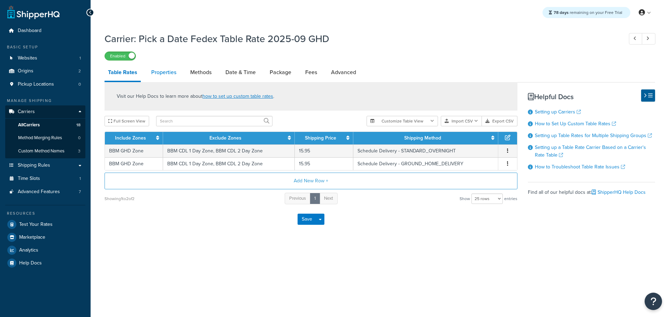
click at [169, 72] on link "Properties" at bounding box center [164, 72] width 32 height 17
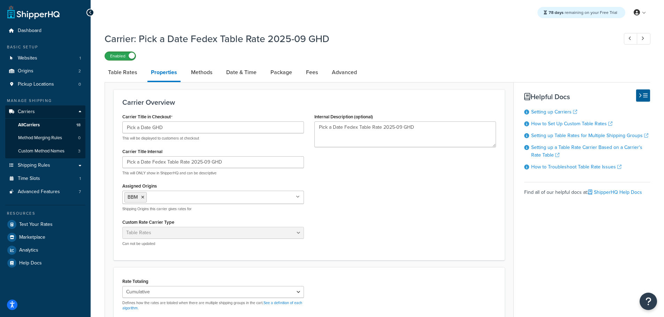
click at [125, 56] on label "Enabled" at bounding box center [120, 56] width 31 height 8
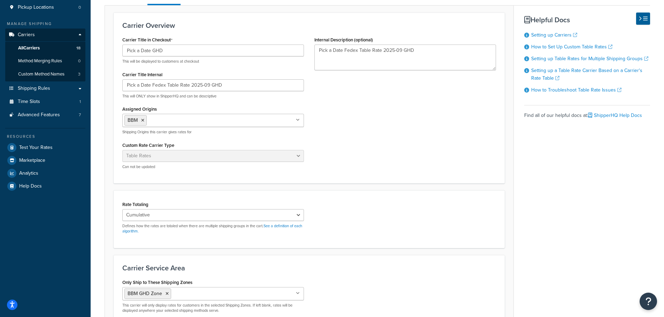
scroll to position [151, 0]
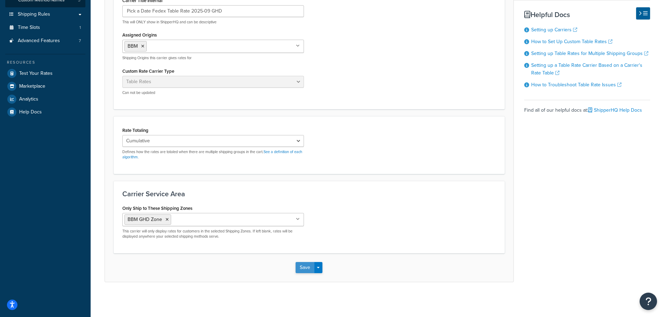
click at [301, 266] on button "Save" at bounding box center [304, 267] width 19 height 11
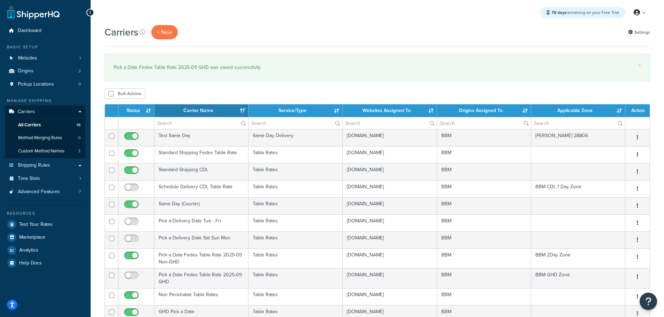
select select "15"
click at [43, 164] on span "Shipping Rules" at bounding box center [34, 166] width 32 height 6
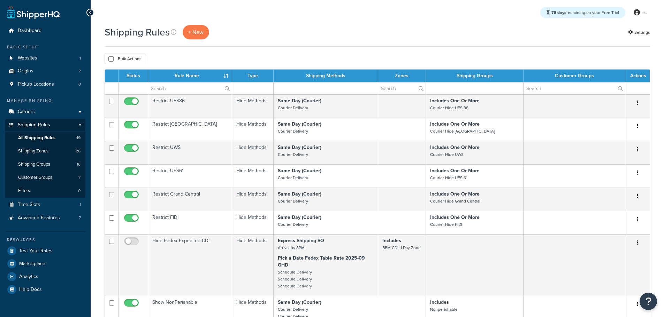
select select "50"
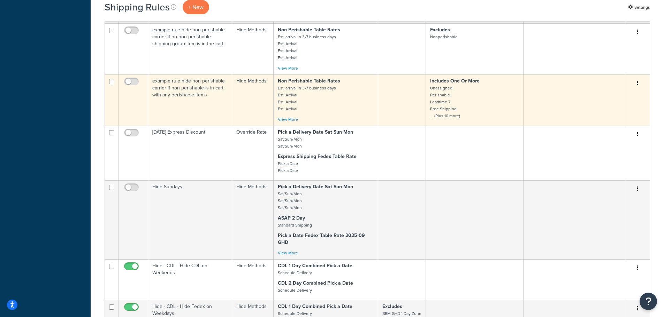
scroll to position [697, 0]
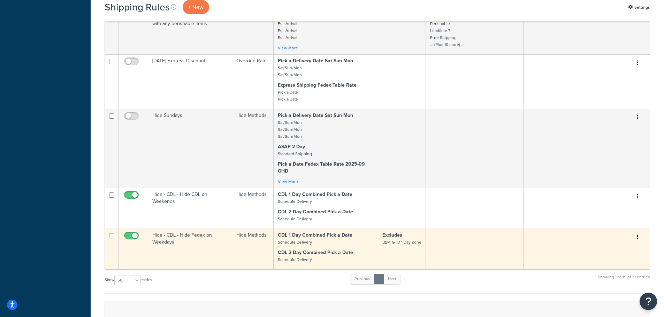
click at [173, 245] on td "Hide - CDL - Hide Fedex on Weekdays" at bounding box center [190, 249] width 84 height 41
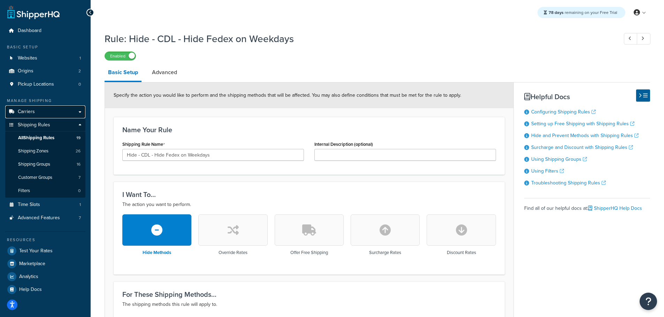
click at [36, 111] on link "Carriers" at bounding box center [45, 112] width 80 height 13
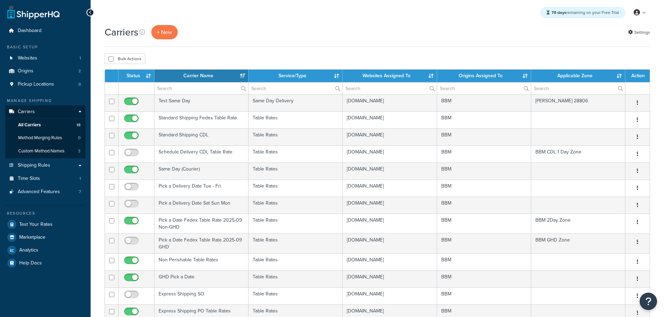
select select "15"
click at [142, 76] on th "Status" at bounding box center [136, 76] width 36 height 13
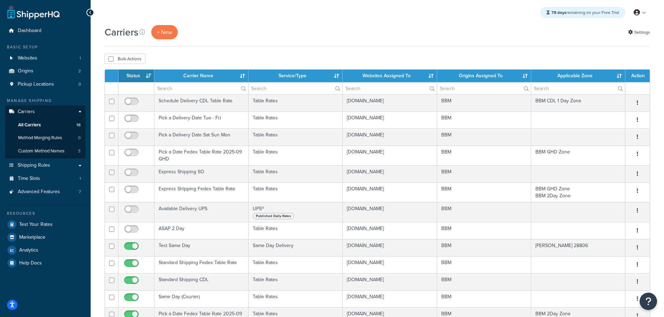
click at [141, 74] on th "Status" at bounding box center [136, 76] width 36 height 13
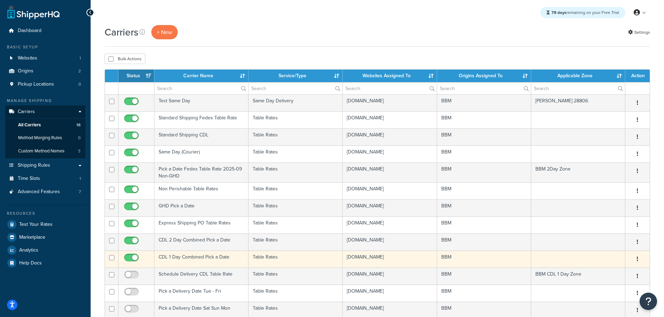
click at [194, 255] on td "CDL 1 Day Combined Pick a Date" at bounding box center [201, 259] width 94 height 17
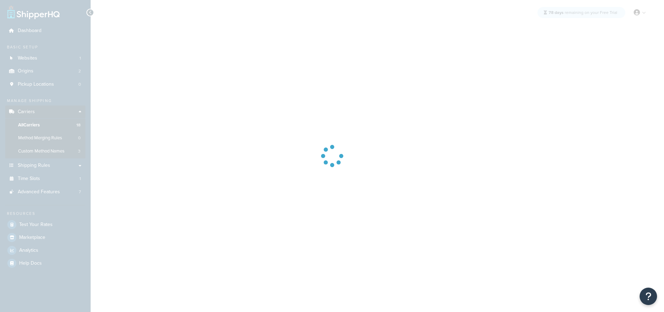
select select "25"
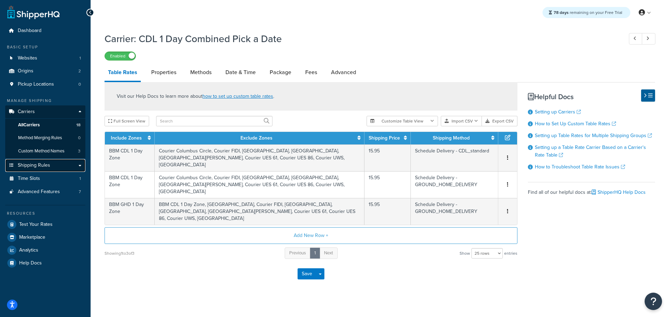
click at [54, 166] on link "Shipping Rules" at bounding box center [45, 165] width 80 height 13
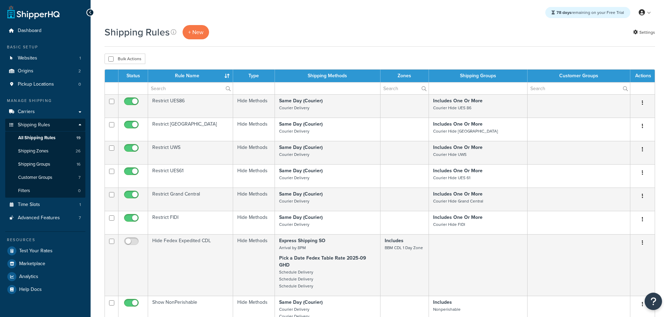
select select "50"
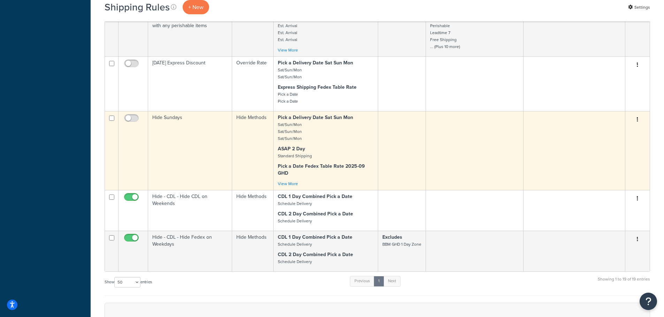
scroll to position [836, 0]
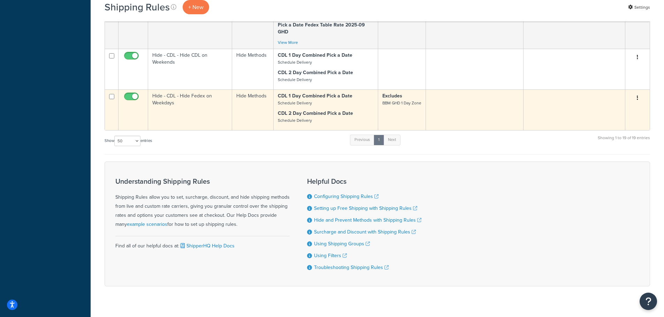
click at [176, 101] on td "Hide - CDL - Hide Fedex on Weekdays" at bounding box center [190, 110] width 84 height 41
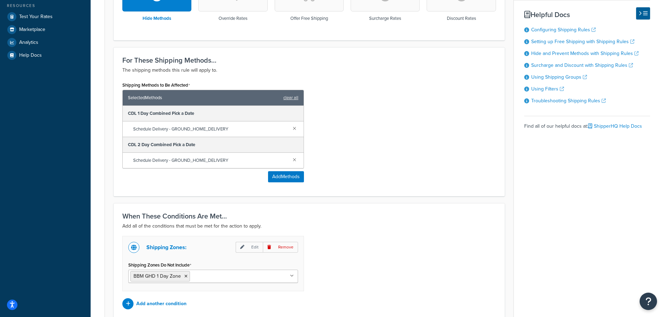
scroll to position [244, 0]
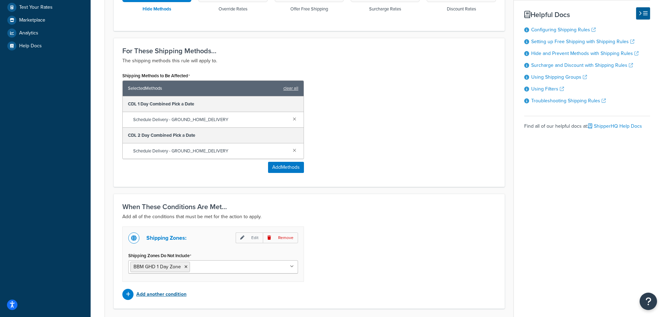
click at [162, 292] on p "Add another condition" at bounding box center [161, 295] width 50 height 10
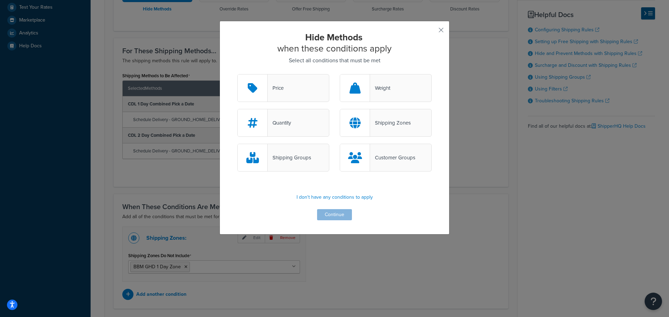
click at [397, 124] on div "Shipping Zones" at bounding box center [390, 123] width 41 height 10
click at [0, 0] on input "Shipping Zones" at bounding box center [0, 0] width 0 height 0
click at [338, 210] on button "Continue" at bounding box center [334, 214] width 35 height 11
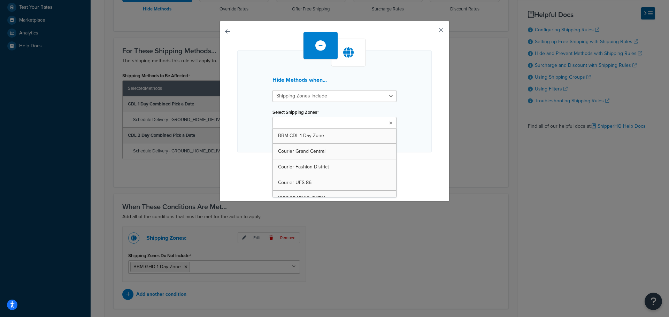
click at [329, 125] on ul at bounding box center [334, 122] width 124 height 11
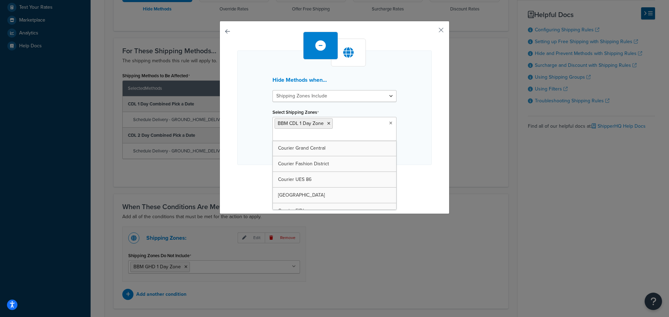
click at [431, 125] on div "Hide Methods when... Shipping Zones Include Shipping Zones Do Not Include Selec…" at bounding box center [334, 117] width 230 height 193
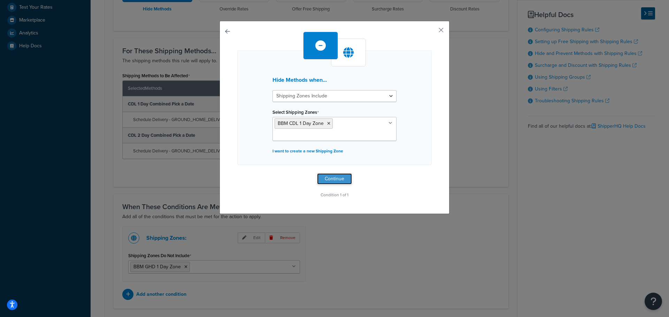
click at [335, 179] on button "Continue" at bounding box center [334, 178] width 35 height 11
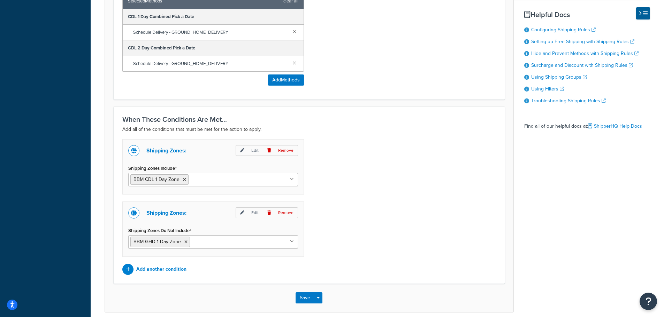
scroll to position [348, 0]
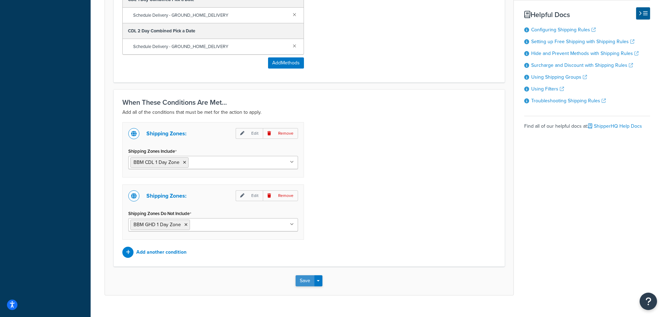
click at [305, 282] on button "Save" at bounding box center [304, 281] width 19 height 11
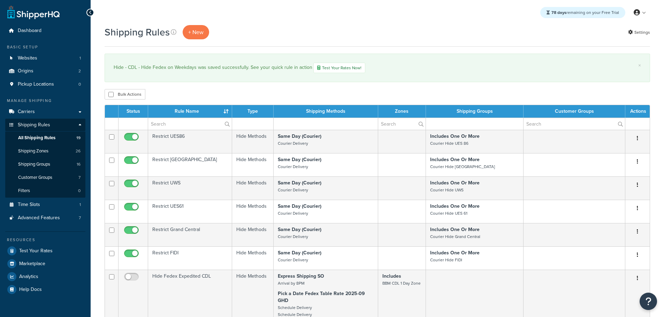
select select "50"
click at [37, 110] on link "Carriers" at bounding box center [45, 112] width 80 height 13
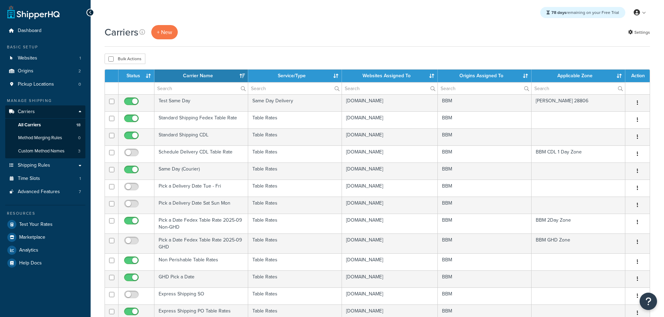
select select "15"
click at [142, 76] on th "Status" at bounding box center [136, 76] width 36 height 13
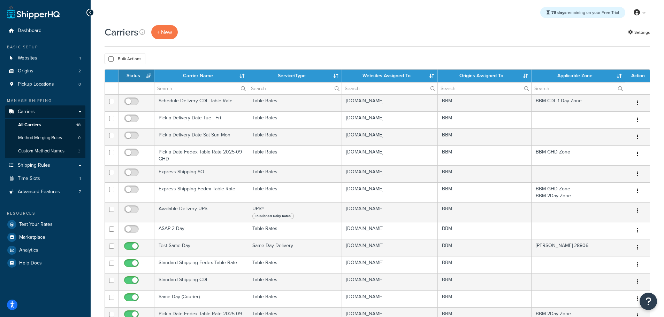
click at [141, 77] on th "Status" at bounding box center [136, 76] width 36 height 13
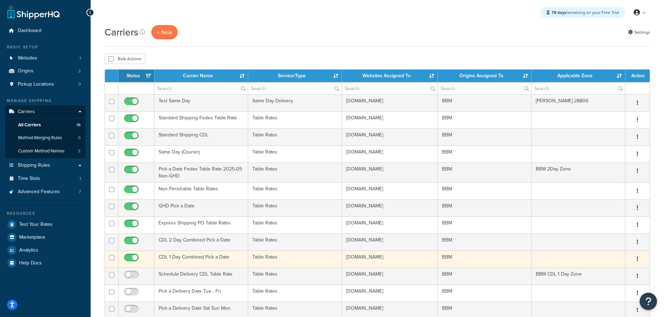
click at [188, 256] on td "CDL 1 Day Combined Pick a Date" at bounding box center [201, 259] width 94 height 17
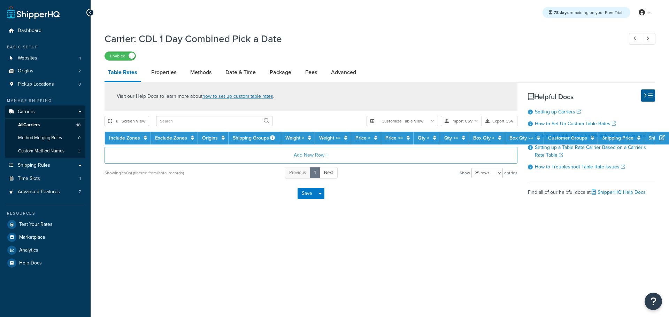
select select "25"
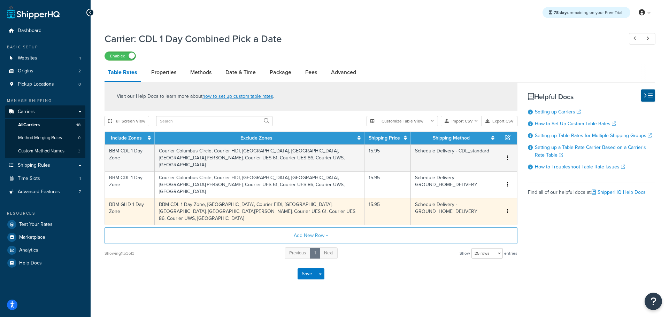
click at [507, 209] on icon "button" at bounding box center [507, 211] width 1 height 5
click at [462, 214] on div "Delete" at bounding box center [471, 212] width 49 height 14
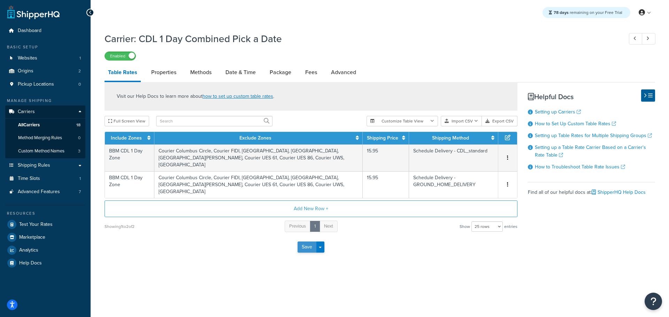
click at [308, 242] on button "Save" at bounding box center [306, 247] width 19 height 11
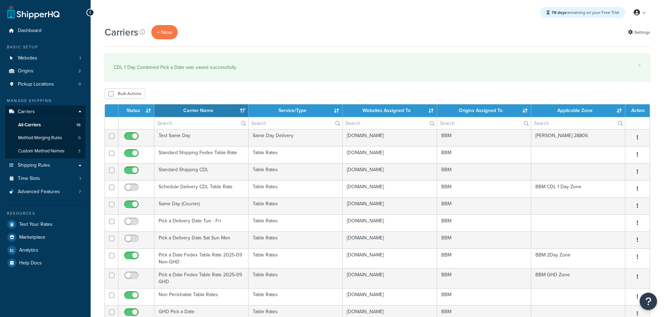
select select "15"
click at [39, 169] on link "Shipping Rules" at bounding box center [45, 165] width 80 height 13
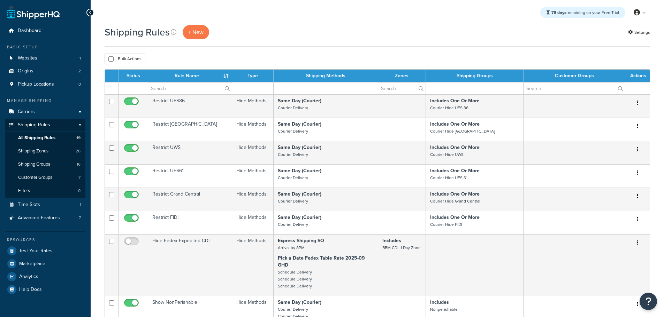
select select "50"
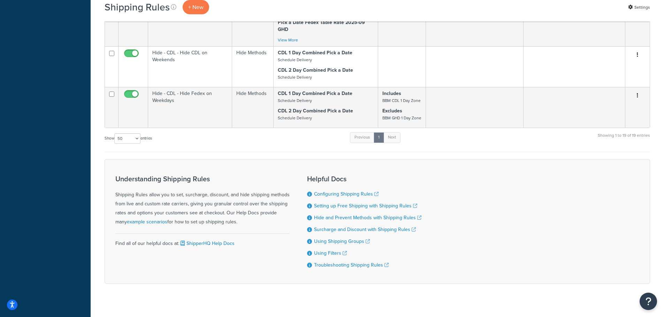
scroll to position [854, 0]
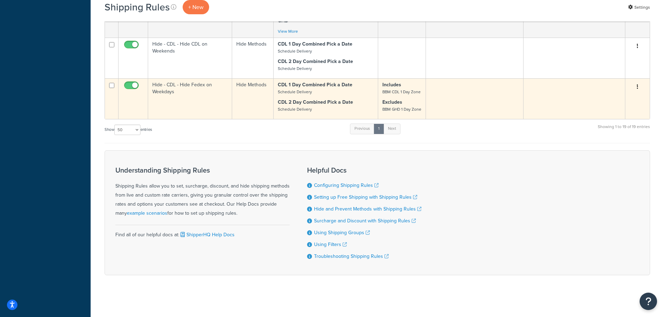
click at [161, 86] on td "Hide - CDL - Hide Fedex on Weekdays" at bounding box center [190, 98] width 84 height 41
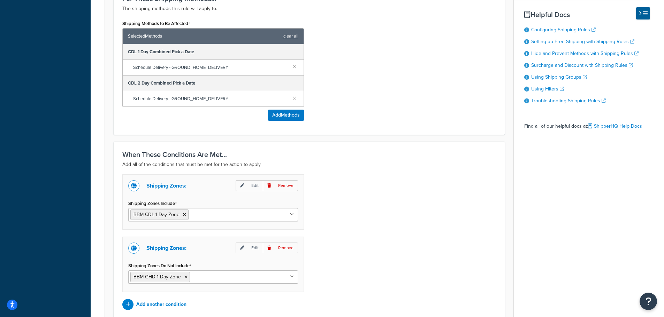
scroll to position [313, 0]
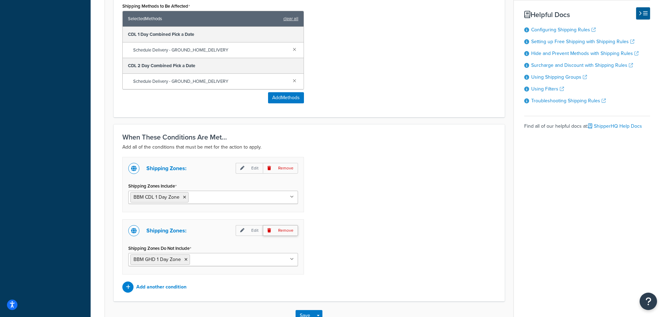
click at [288, 232] on p "Remove" at bounding box center [280, 230] width 35 height 11
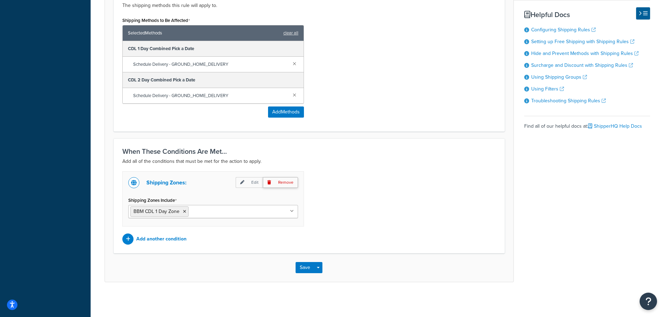
click at [285, 178] on p "Remove" at bounding box center [280, 182] width 35 height 11
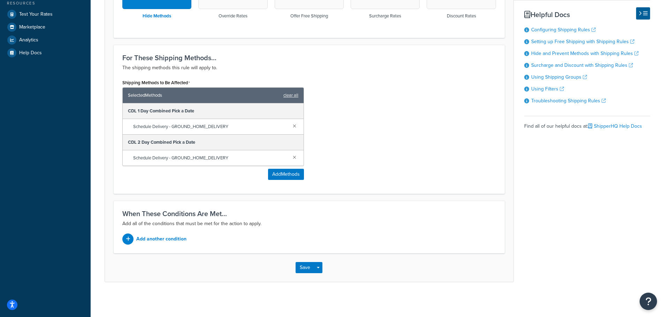
scroll to position [237, 0]
click at [302, 270] on button "Save" at bounding box center [304, 267] width 19 height 11
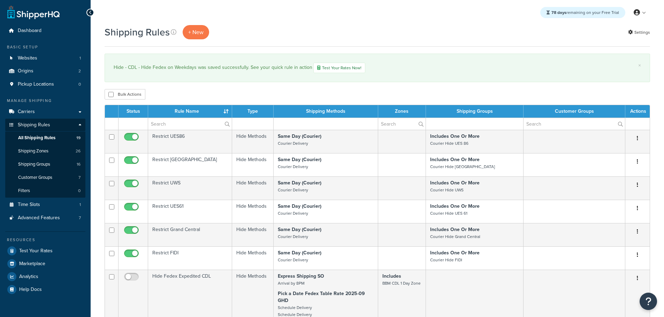
select select "50"
click at [32, 110] on span "Carriers" at bounding box center [26, 112] width 17 height 6
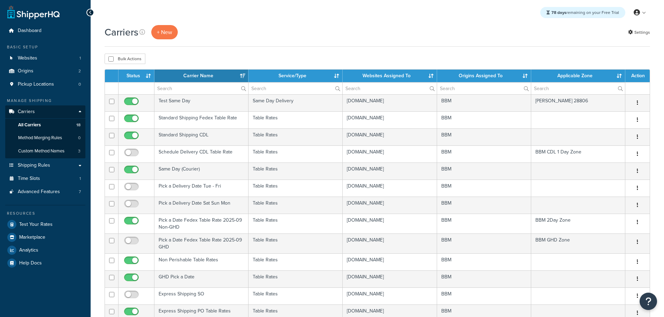
select select "15"
click at [170, 38] on button "+ New" at bounding box center [164, 32] width 26 height 14
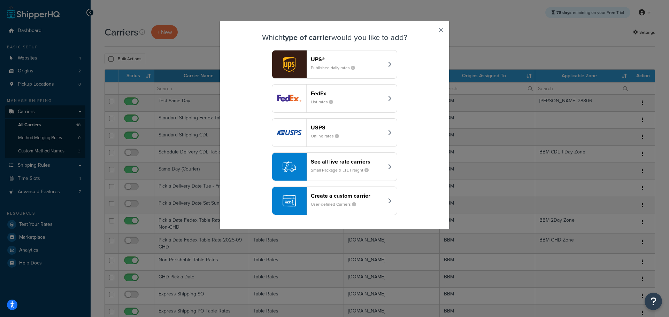
click at [384, 199] on button "Create a custom carrier User-defined Carriers" at bounding box center [334, 201] width 125 height 29
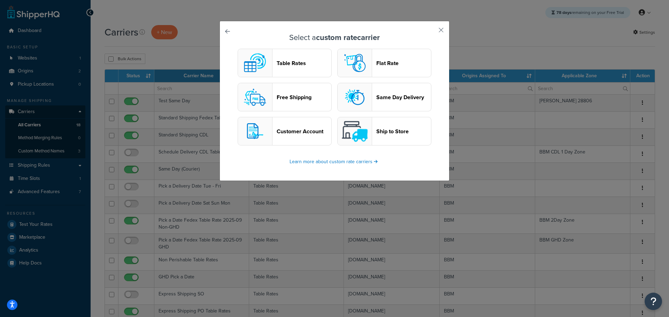
click at [279, 60] on header "Table Rates" at bounding box center [304, 63] width 55 height 7
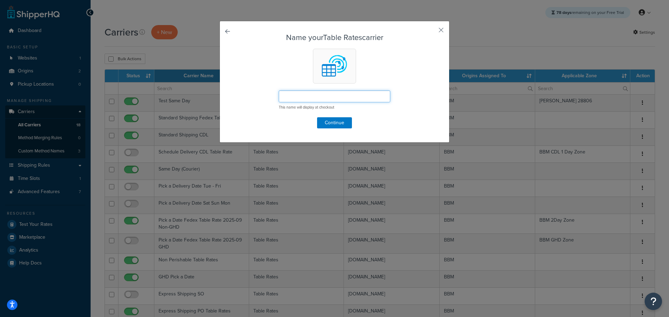
click at [293, 96] on input "text" at bounding box center [334, 97] width 111 height 12
type input "Pick a Date GHD 1 Day"
click at [327, 120] on button "Continue" at bounding box center [334, 122] width 35 height 11
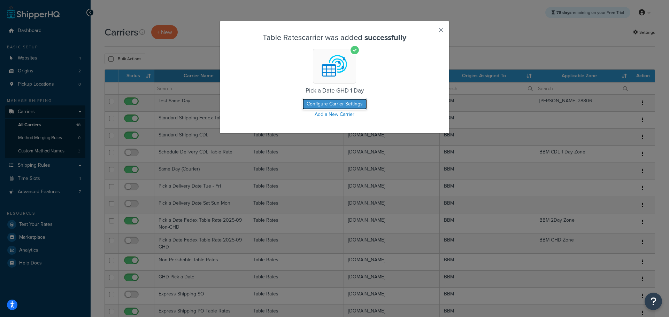
click at [334, 104] on button "Configure Carrier Settings" at bounding box center [334, 104] width 64 height 11
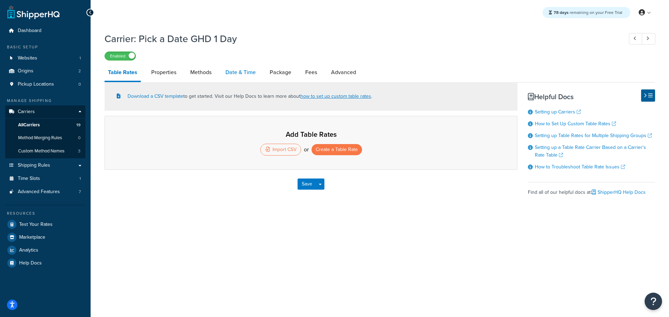
click at [234, 75] on link "Date & Time" at bounding box center [240, 72] width 37 height 17
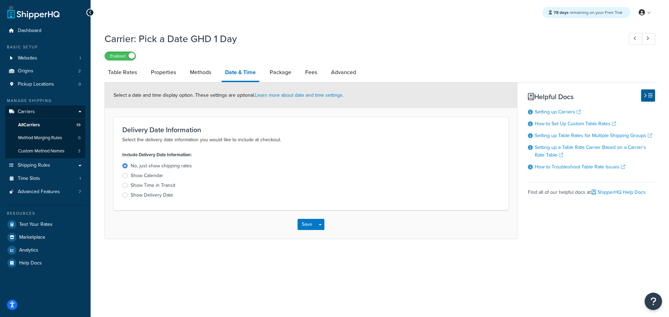
click at [126, 177] on div at bounding box center [125, 175] width 6 height 5
click at [0, 0] on input "Show Calendar" at bounding box center [0, 0] width 0 height 0
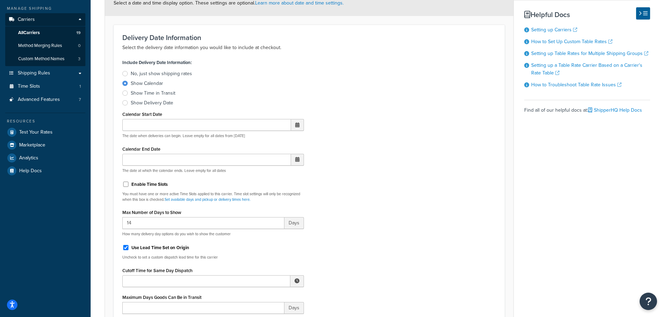
scroll to position [104, 0]
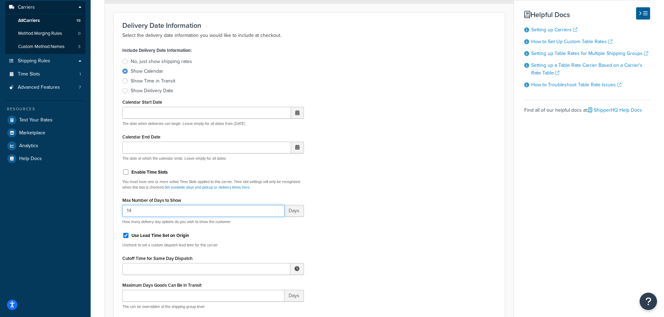
drag, startPoint x: 132, startPoint y: 209, endPoint x: 98, endPoint y: 209, distance: 33.8
click at [98, 209] on div "Carrier: Pick a Date GHD 1 Day Enabled Table Rates Properties Methods Date & Ti…" at bounding box center [377, 317] width 573 height 787
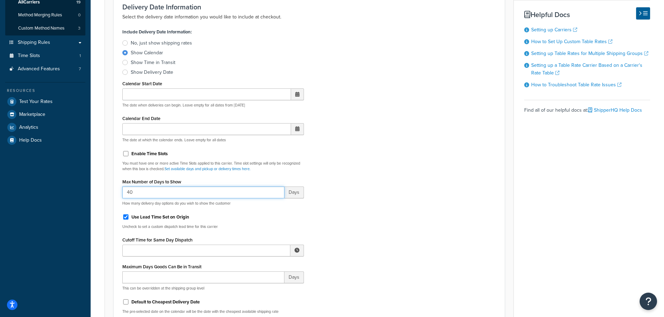
scroll to position [139, 0]
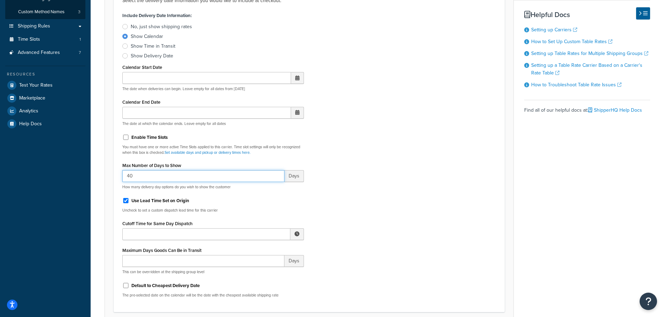
type input "40"
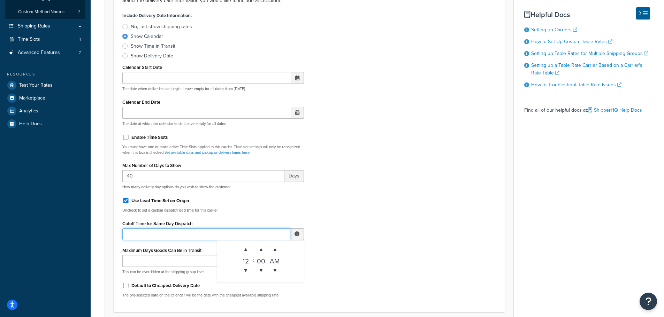
click at [141, 236] on input "Cutoff Time for Same Day Dispatch" at bounding box center [206, 234] width 168 height 12
click at [248, 265] on span "▼" at bounding box center [246, 271] width 14 height 14
click at [246, 253] on span "▲" at bounding box center [246, 250] width 14 height 14
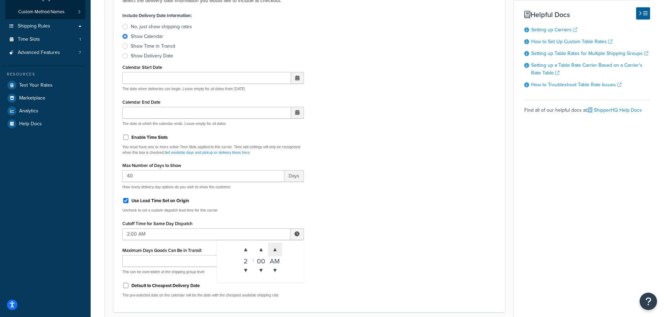
click at [280, 251] on span "▲" at bounding box center [275, 250] width 14 height 14
type input "2:00 PM"
click at [188, 260] on input "Maximum Days Goods Can Be in Transit" at bounding box center [203, 261] width 162 height 12
type input "2"
click at [352, 248] on div "Include Delivery Date Information: No, just show shipping rates Show Calendar S…" at bounding box center [309, 156] width 384 height 293
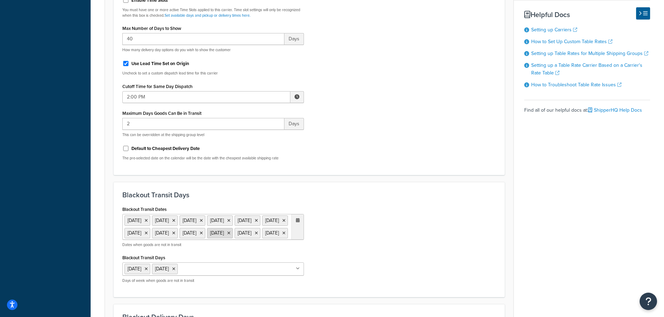
scroll to position [279, 0]
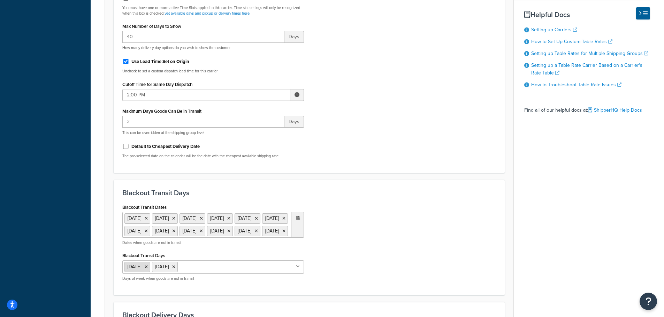
click at [148, 269] on icon at bounding box center [146, 267] width 3 height 4
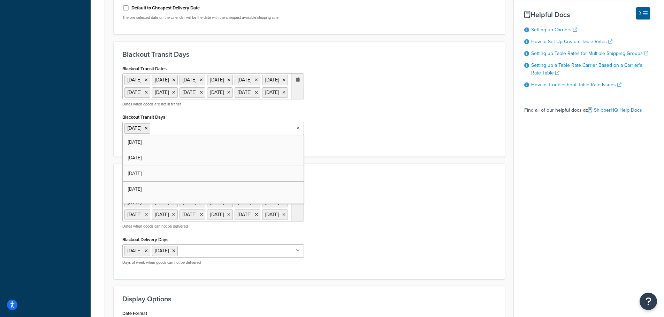
scroll to position [418, 0]
click at [350, 230] on div "Blackout Delivery Dates 11 Nov 2025 27 Nov 2025 25 Dec 2025 1 Jan 2026 19 Jan 2…" at bounding box center [309, 227] width 384 height 85
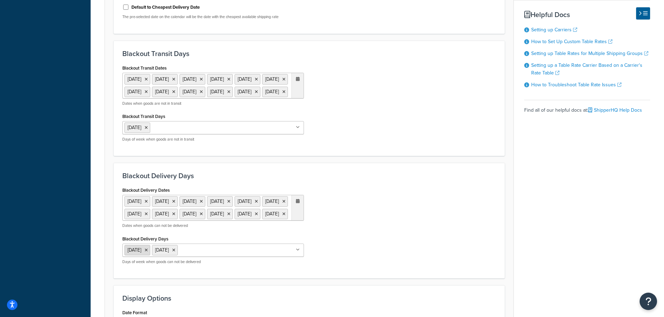
drag, startPoint x: 150, startPoint y: 276, endPoint x: 156, endPoint y: 276, distance: 5.6
click at [148, 253] on icon at bounding box center [146, 250] width 3 height 4
click at [383, 247] on div "Blackout Delivery Dates 11 Nov 2025 27 Nov 2025 25 Dec 2025 1 Jan 2026 19 Jan 2…" at bounding box center [309, 227] width 384 height 84
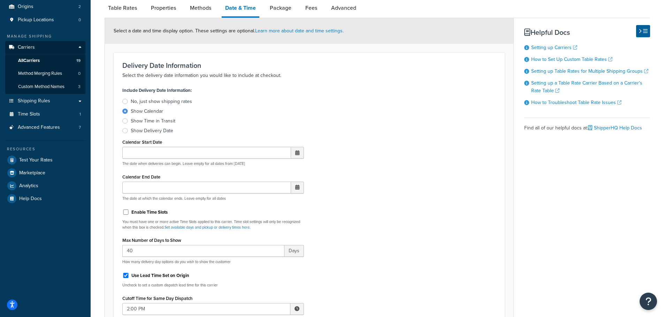
scroll to position [0, 0]
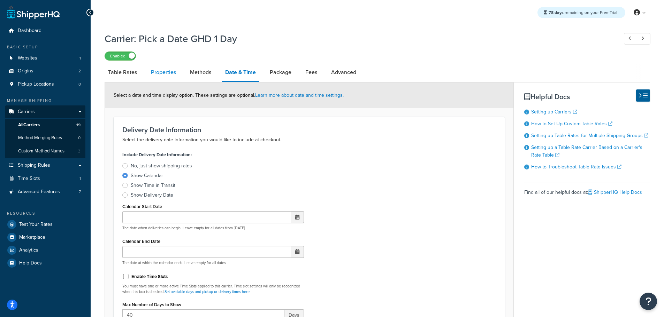
click at [164, 73] on link "Properties" at bounding box center [163, 72] width 32 height 17
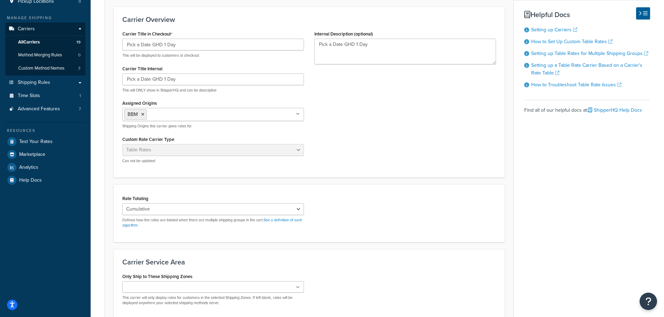
scroll to position [149, 0]
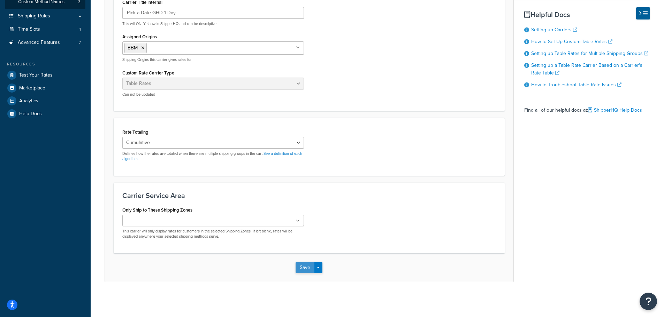
click at [307, 269] on button "Save" at bounding box center [304, 267] width 19 height 11
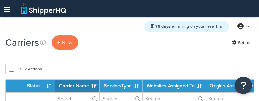
select select "15"
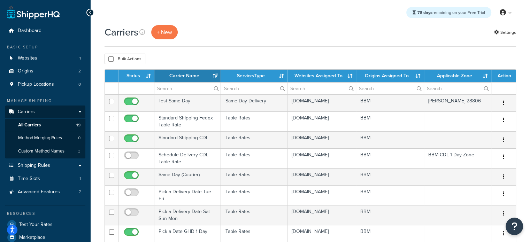
click at [139, 75] on th "Status" at bounding box center [136, 76] width 36 height 13
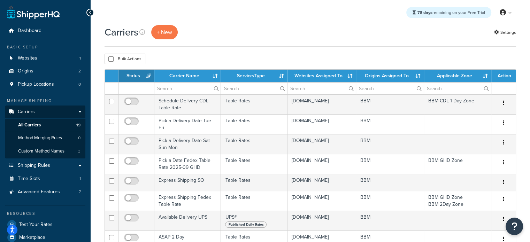
click at [139, 75] on th "Status" at bounding box center [136, 76] width 36 height 13
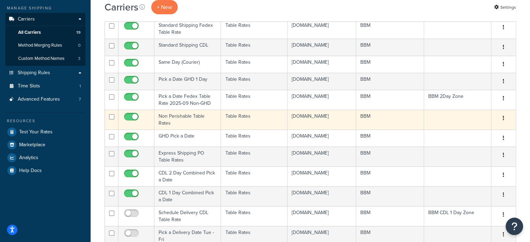
scroll to position [104, 0]
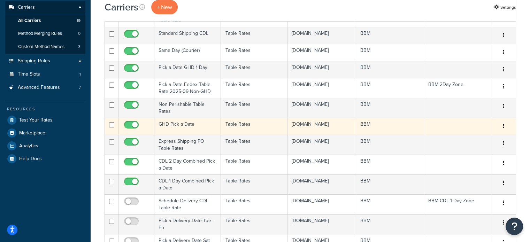
click at [188, 101] on td "GHD Pick a Date" at bounding box center [187, 126] width 67 height 17
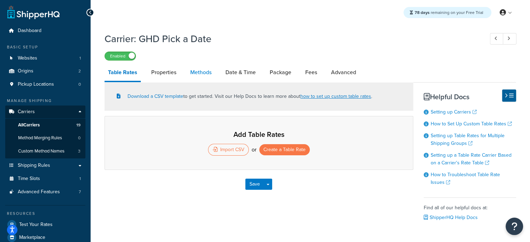
click at [199, 74] on link "Methods" at bounding box center [201, 72] width 28 height 17
select select "25"
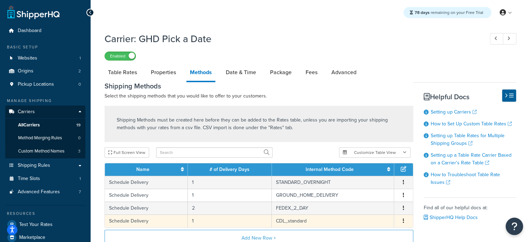
click at [402, 222] on button "button" at bounding box center [404, 221] width 6 height 8
click at [239, 70] on link "Date & Time" at bounding box center [240, 72] width 37 height 17
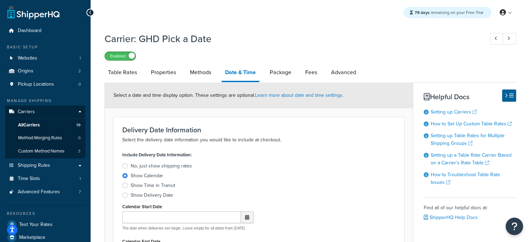
click at [129, 57] on span at bounding box center [132, 56] width 6 height 6
click at [203, 73] on link "Methods" at bounding box center [200, 72] width 28 height 17
select select "25"
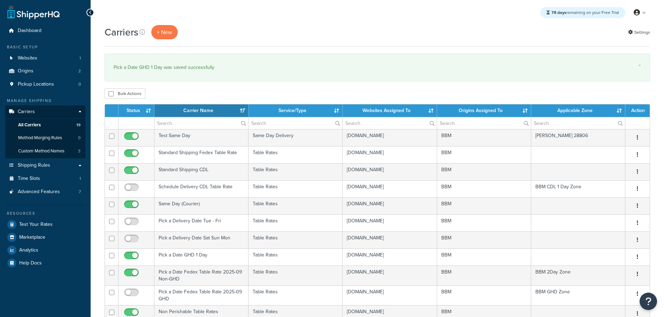
drag, startPoint x: 0, startPoint y: 0, endPoint x: 137, endPoint y: 113, distance: 177.4
click at [136, 113] on th "Status" at bounding box center [136, 110] width 36 height 13
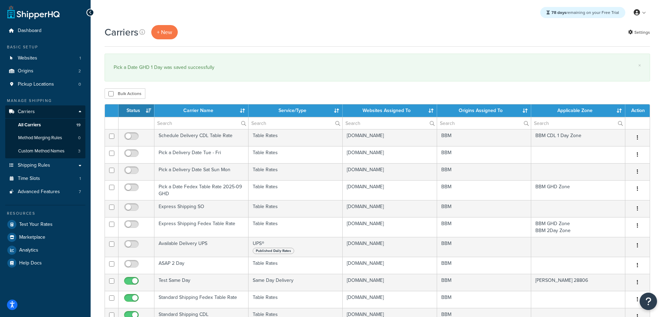
click at [139, 115] on th "Status" at bounding box center [136, 110] width 36 height 13
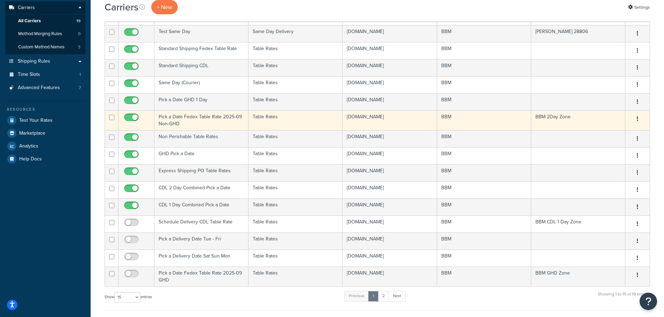
scroll to position [104, 0]
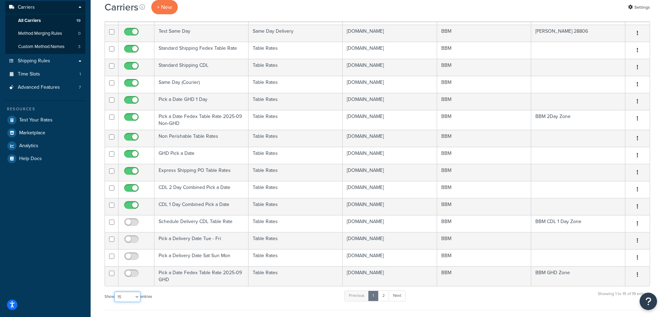
click at [135, 296] on select "10 15 25 50 100" at bounding box center [127, 297] width 26 height 10
select select "25"
click at [115, 302] on select "10 15 25 50 100" at bounding box center [127, 297] width 26 height 10
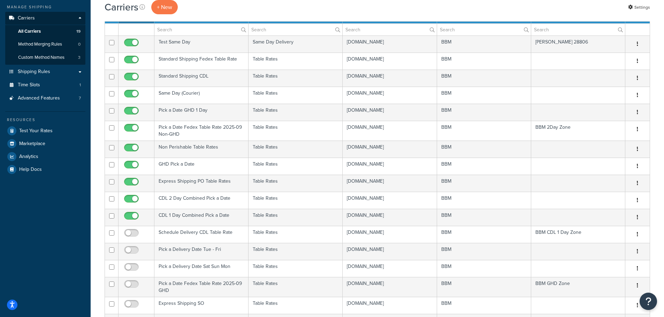
scroll to position [35, 0]
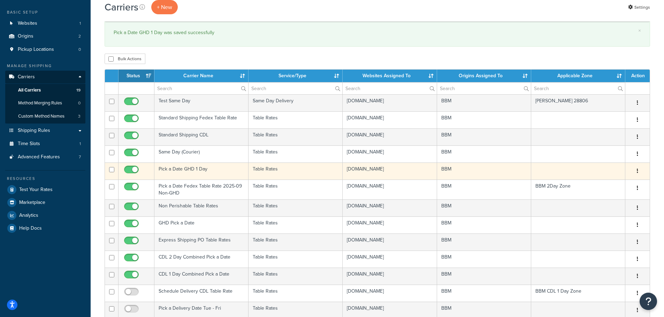
click at [174, 168] on td "Pick a Date GHD 1 Day" at bounding box center [201, 171] width 94 height 17
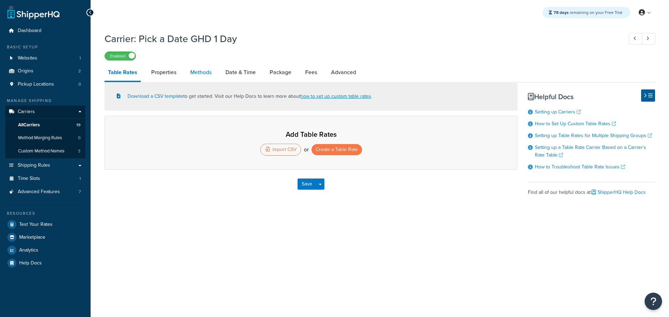
click at [205, 73] on link "Methods" at bounding box center [201, 72] width 28 height 17
select select "25"
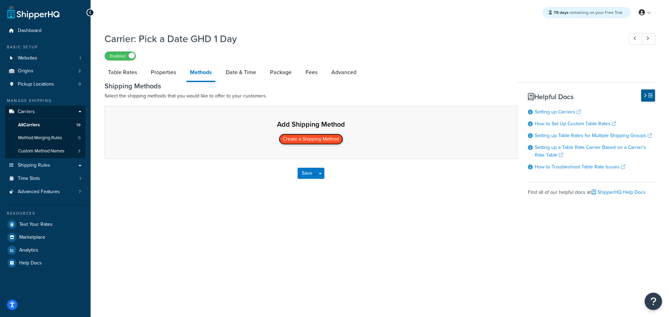
click at [309, 140] on button "Create a Shipping Method" at bounding box center [311, 139] width 64 height 11
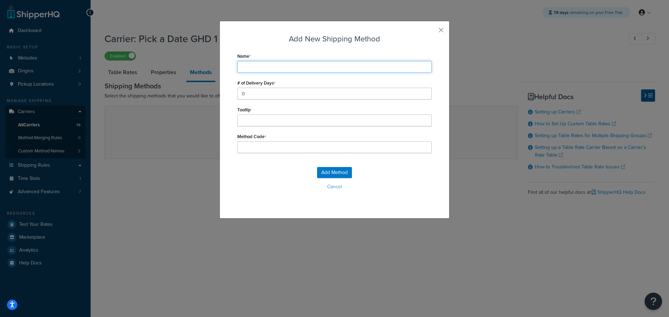
click at [251, 65] on input "Name" at bounding box center [334, 67] width 194 height 12
type input "S"
type input "Sc"
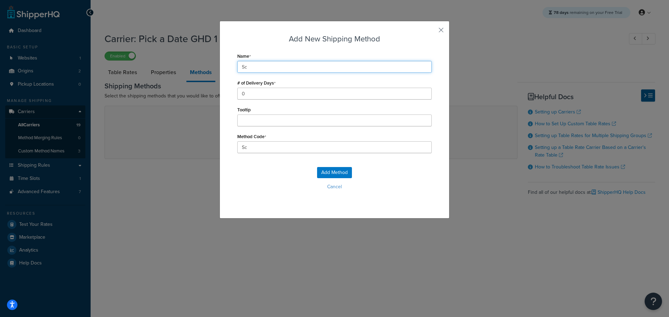
type input "Sch"
type input "Schedule Delivery"
type input "Schedule_Delivery"
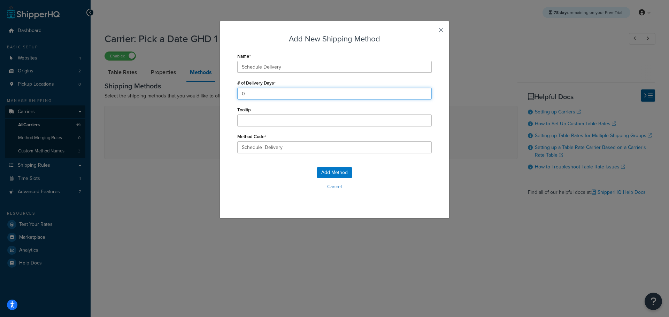
drag, startPoint x: 248, startPoint y: 92, endPoint x: 219, endPoint y: 92, distance: 28.6
click at [219, 92] on div "Add New Shipping Method Name Schedule Delivery # of Delivery Days 0 Tooltip Met…" at bounding box center [334, 120] width 230 height 198
type input "1"
drag, startPoint x: 203, startPoint y: 144, endPoint x: 187, endPoint y: 142, distance: 16.8
click at [187, 142] on div "Add New Shipping Method Name Schedule Delivery # of Delivery Days 1 Tooltip Met…" at bounding box center [334, 158] width 669 height 317
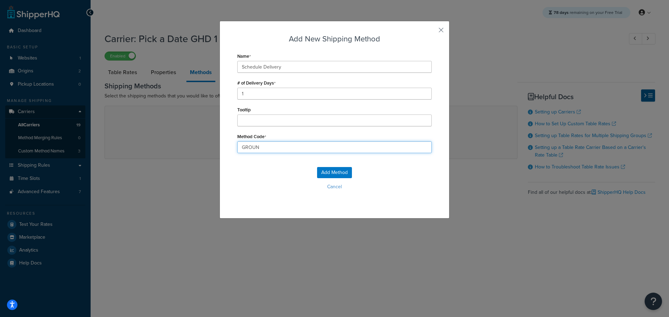
type input "GROUND_HOME_DELIVERY"
click at [339, 173] on button "Add Method" at bounding box center [334, 172] width 35 height 11
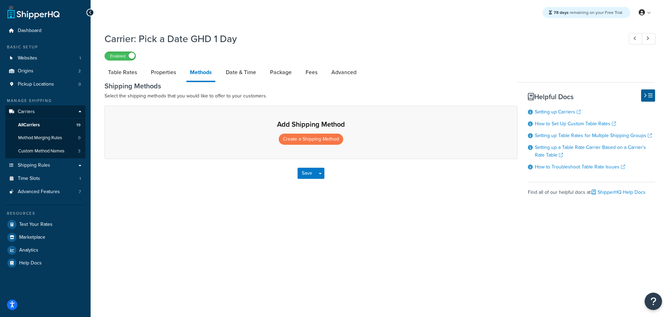
select select "25"
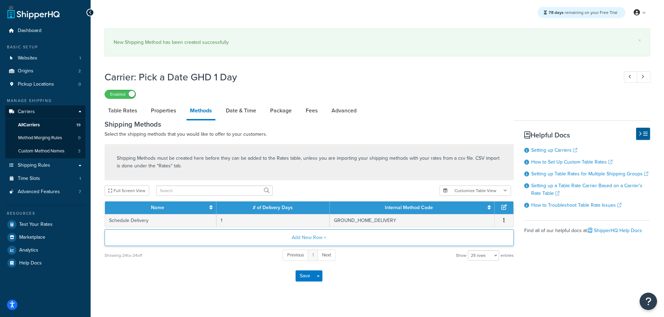
click at [303, 236] on button "Add New Row +" at bounding box center [308, 238] width 409 height 17
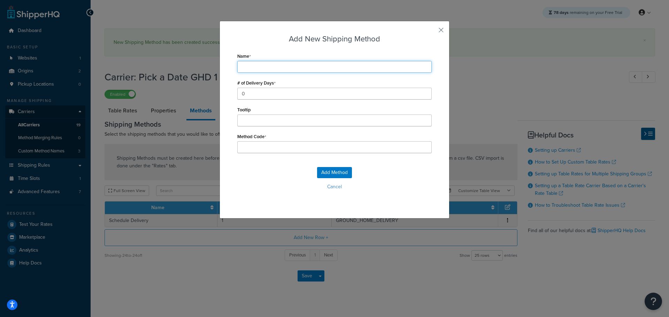
click at [255, 67] on input "Name" at bounding box center [334, 67] width 194 height 12
type input "S"
type input "Sc"
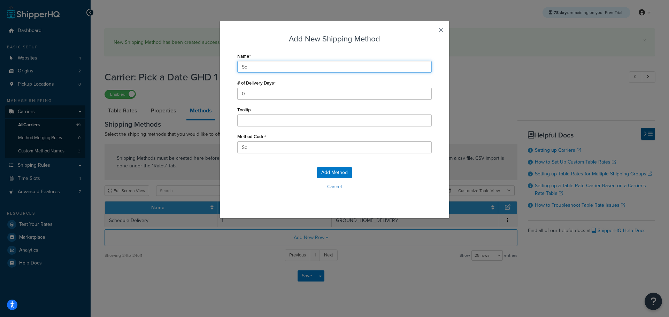
type input "Sch"
type input "Schedule Delivery"
type input "Schedule_Delivery"
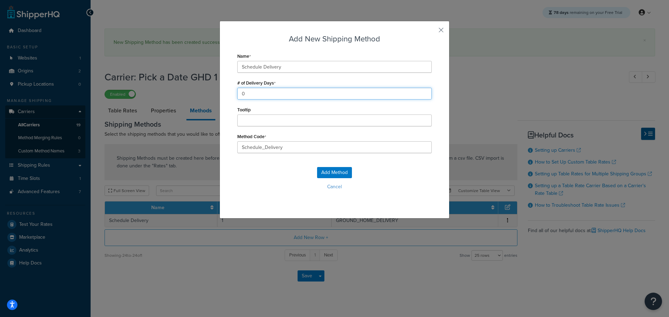
drag, startPoint x: 242, startPoint y: 95, endPoint x: 224, endPoint y: 95, distance: 18.1
click at [224, 95] on div "Add New Shipping Method Name Schedule Delivery # of Delivery Days 0 Tooltip Met…" at bounding box center [334, 120] width 230 height 198
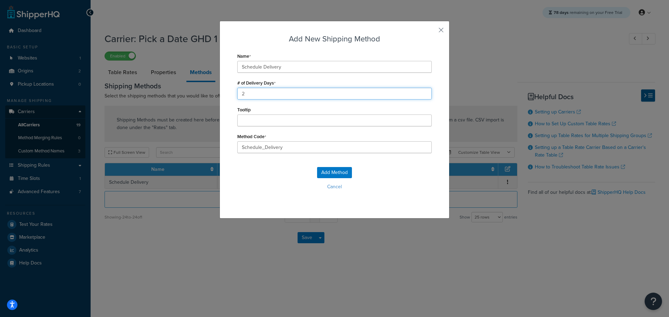
type input "2"
drag, startPoint x: 295, startPoint y: 145, endPoint x: 223, endPoint y: 145, distance: 71.8
click at [223, 145] on div "Add New Shipping Method Name Schedule Delivery # of Delivery Days 2 Tooltip Met…" at bounding box center [334, 120] width 230 height 198
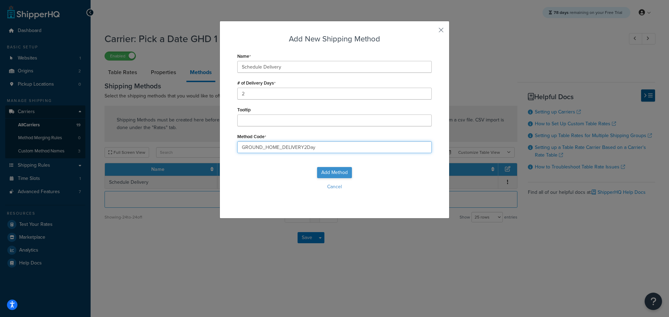
type input "GROUND_HOME_DELIVERY2Day"
click at [323, 170] on button "Add Method" at bounding box center [334, 172] width 35 height 11
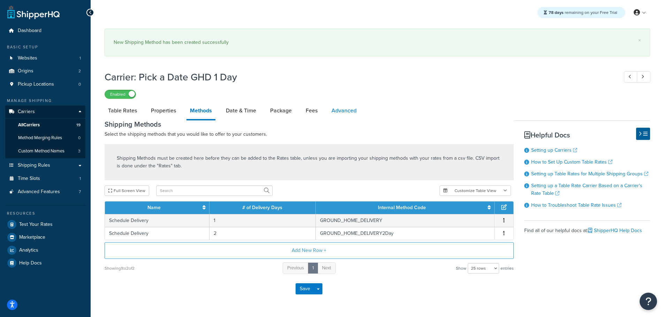
click at [343, 113] on link "Advanced" at bounding box center [344, 110] width 32 height 17
select select "false"
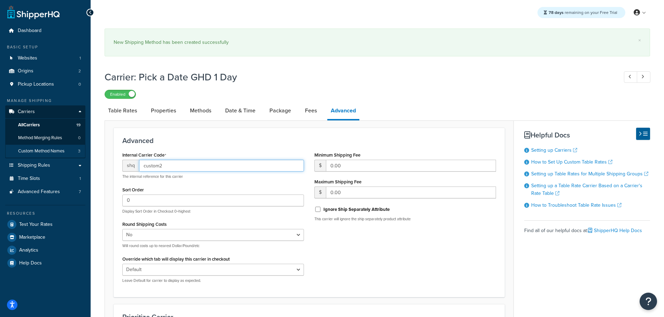
drag, startPoint x: 188, startPoint y: 167, endPoint x: 60, endPoint y: 146, distance: 130.6
click at [60, 146] on div "Dashboard Basic Setup Websites 1 Origins 2 Pickup Locations 0 Manage Shipping C…" at bounding box center [332, 263] width 664 height 527
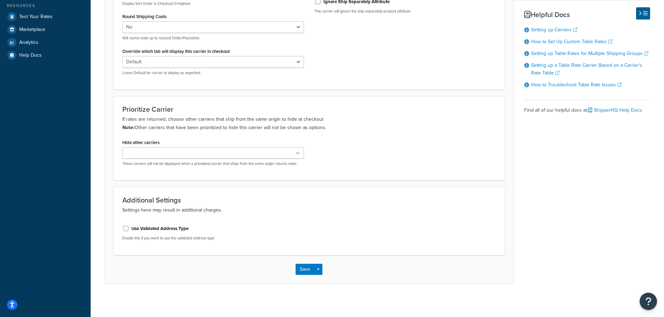
scroll to position [210, 0]
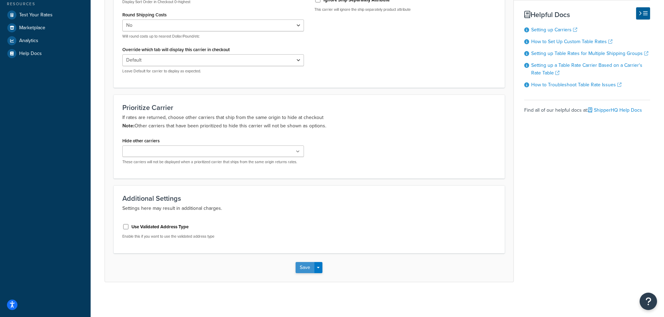
type input "-fedex-ghd1day"
click at [306, 267] on button "Save" at bounding box center [304, 267] width 19 height 11
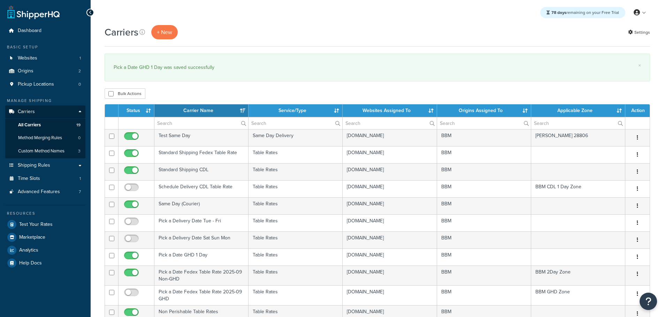
select select "15"
click at [139, 113] on th "Status" at bounding box center [136, 110] width 36 height 13
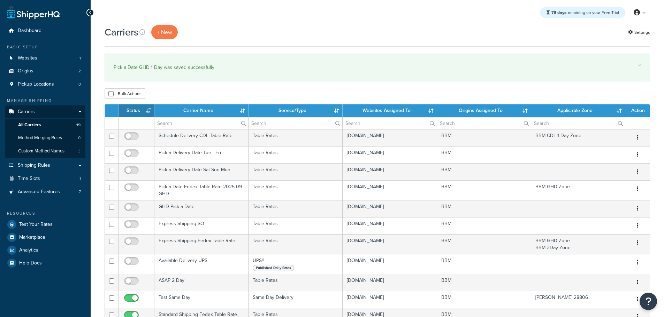
click at [136, 111] on th "Status" at bounding box center [136, 110] width 36 height 13
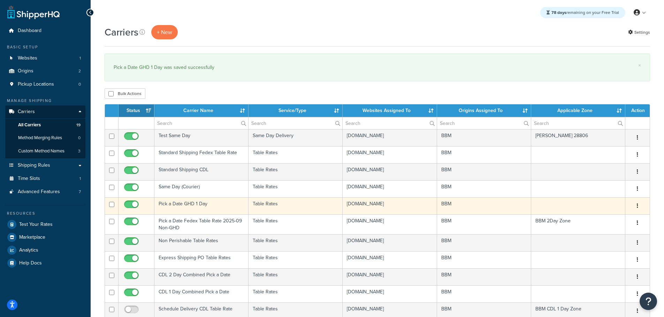
click at [176, 205] on td "Pick a Date GHD 1 Day" at bounding box center [201, 205] width 94 height 17
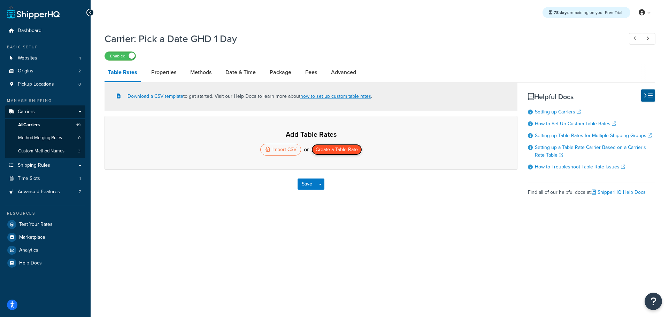
click at [340, 149] on button "Create a Table Rate" at bounding box center [336, 149] width 51 height 11
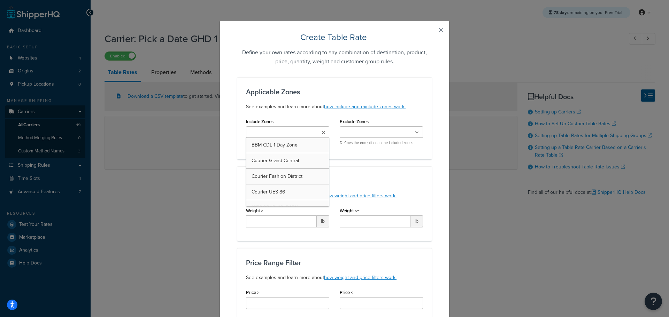
click at [316, 133] on ul at bounding box center [287, 131] width 83 height 11
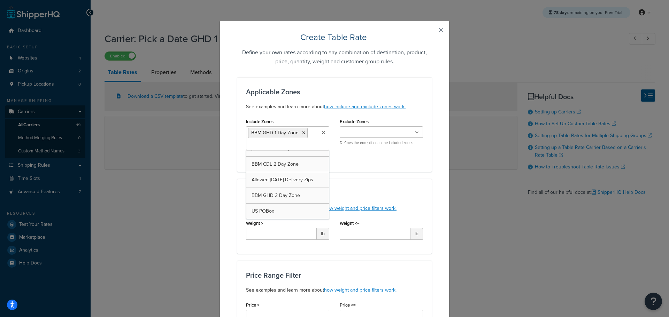
drag, startPoint x: 402, startPoint y: 128, endPoint x: 405, endPoint y: 130, distance: 3.8
click at [404, 130] on ul at bounding box center [381, 131] width 83 height 11
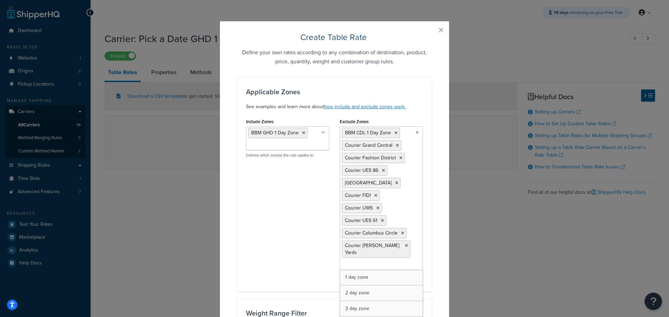
drag, startPoint x: 369, startPoint y: 258, endPoint x: 403, endPoint y: 259, distance: 34.1
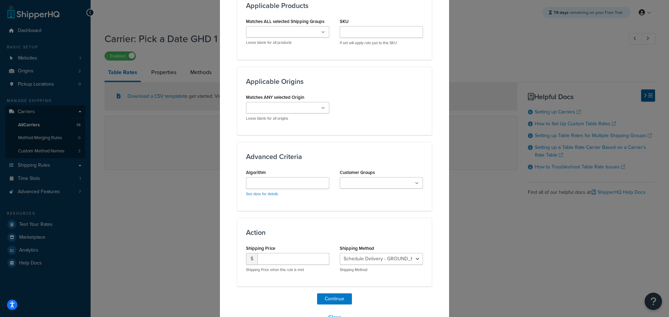
scroll to position [553, 0]
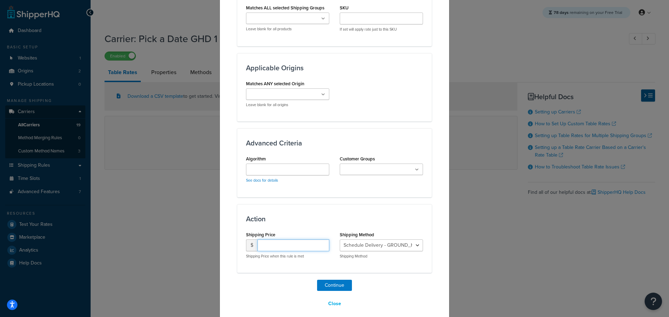
click at [284, 240] on input "number" at bounding box center [293, 246] width 72 height 12
type input "15.95"
click at [389, 240] on select "Schedule Delivery - GROUND_HOME_DELIVERY Schedule Delivery - GROUND_HOME_DELIVE…" at bounding box center [381, 246] width 83 height 12
click at [417, 230] on div "Shipping Method Schedule Delivery - GROUND_HOME_DELIVERY Schedule Delivery - GR…" at bounding box center [381, 244] width 83 height 29
click at [328, 280] on button "Continue" at bounding box center [334, 285] width 35 height 11
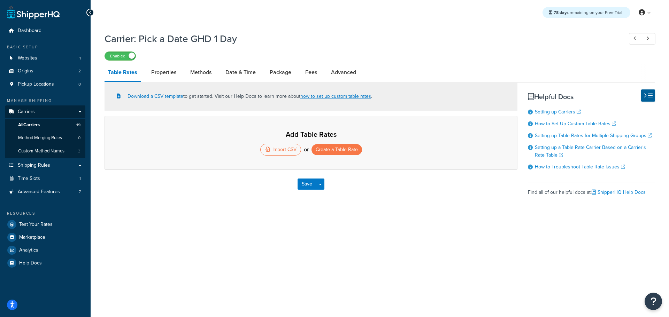
select select "25"
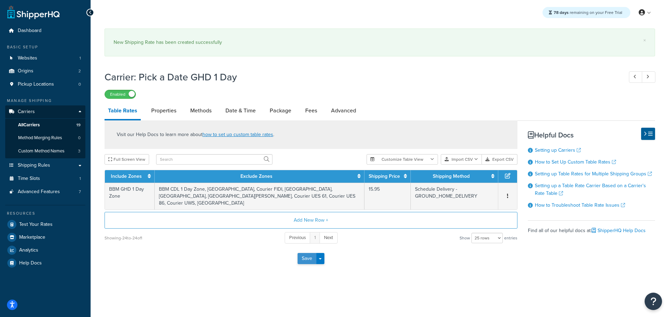
click at [303, 261] on button "Save" at bounding box center [306, 258] width 19 height 11
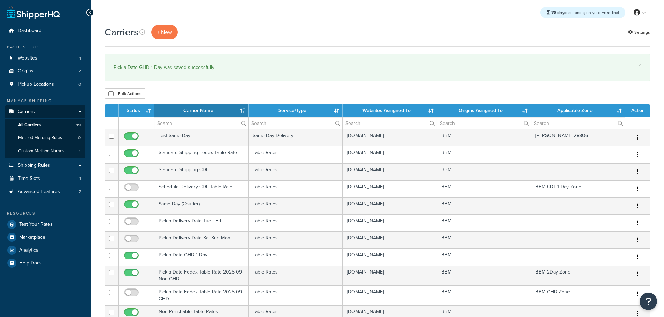
select select "15"
